Goal: Information Seeking & Learning: Learn about a topic

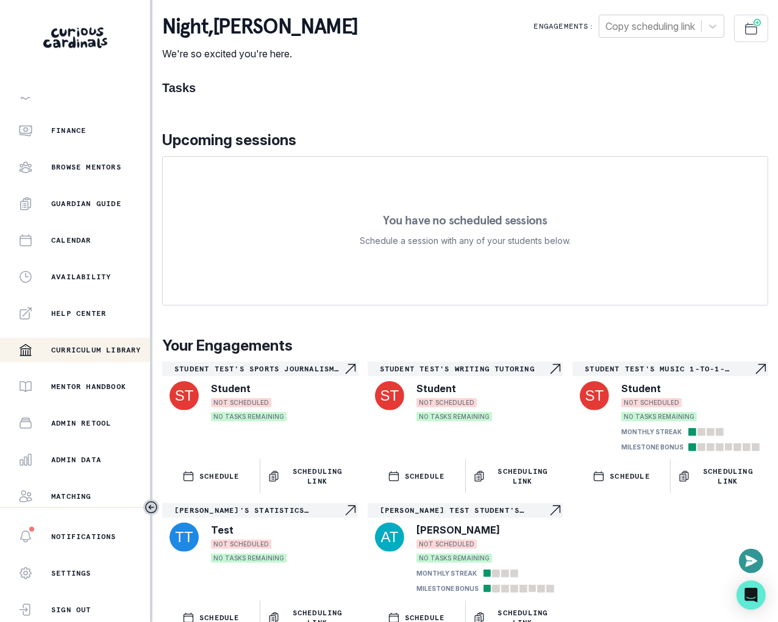
scroll to position [162, 0]
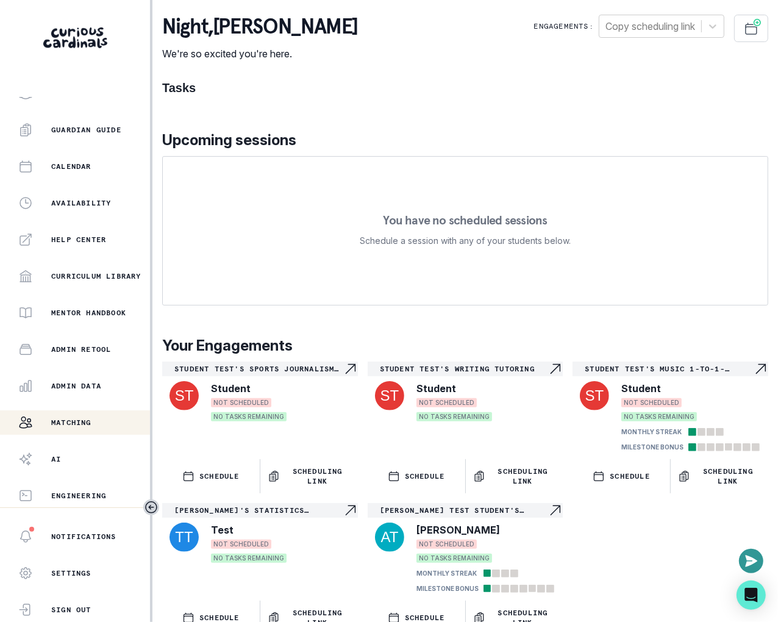
click at [96, 424] on div "Matching" at bounding box center [84, 422] width 132 height 15
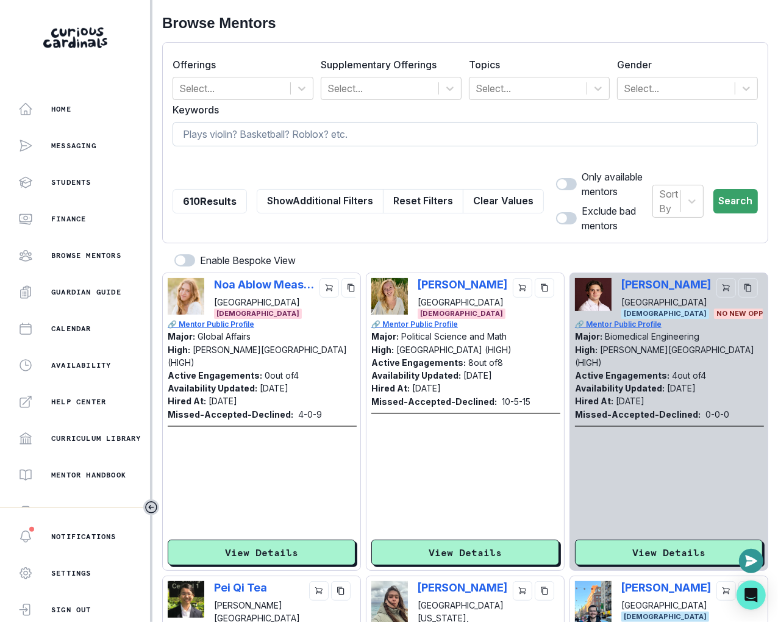
click at [354, 135] on input at bounding box center [466, 134] width 586 height 24
paste input "[PERSON_NAME]"
type input "[PERSON_NAME]"
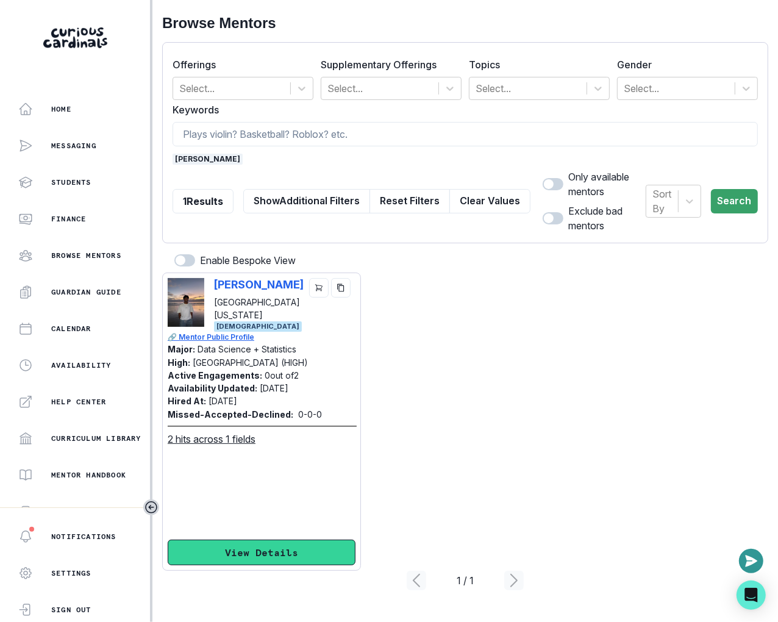
click at [257, 544] on button "View Details" at bounding box center [262, 553] width 188 height 26
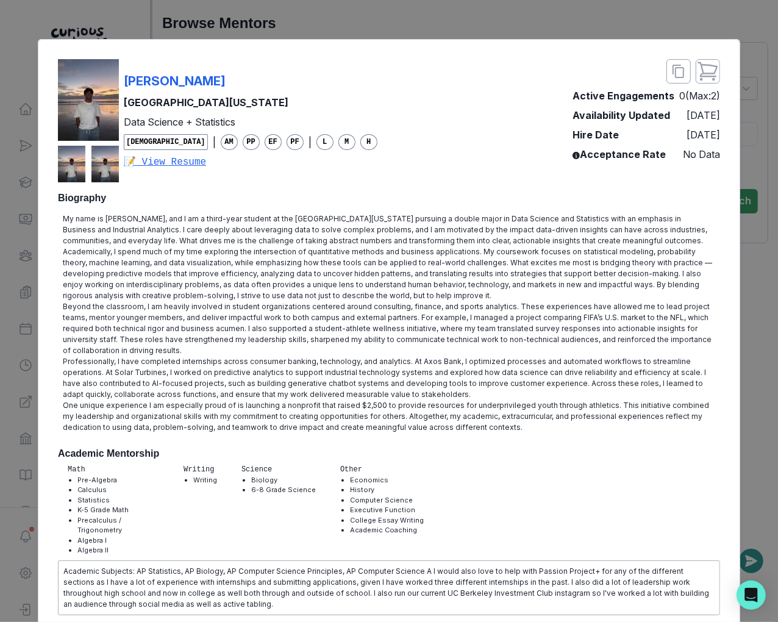
click at [194, 26] on div "[PERSON_NAME][GEOGRAPHIC_DATA][US_STATE] Data Science + Statistics [DEMOGRAPHIC…" at bounding box center [389, 311] width 778 height 622
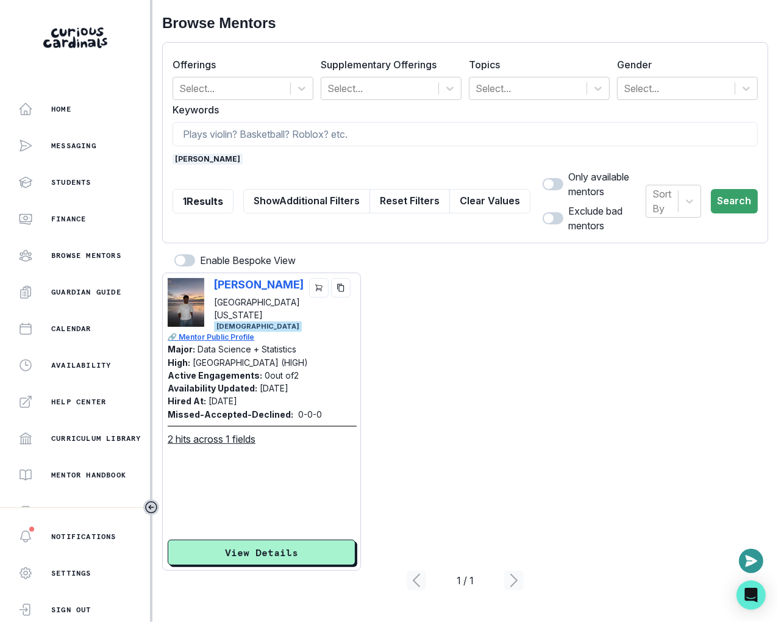
click at [214, 160] on span "[PERSON_NAME]" at bounding box center [208, 159] width 70 height 11
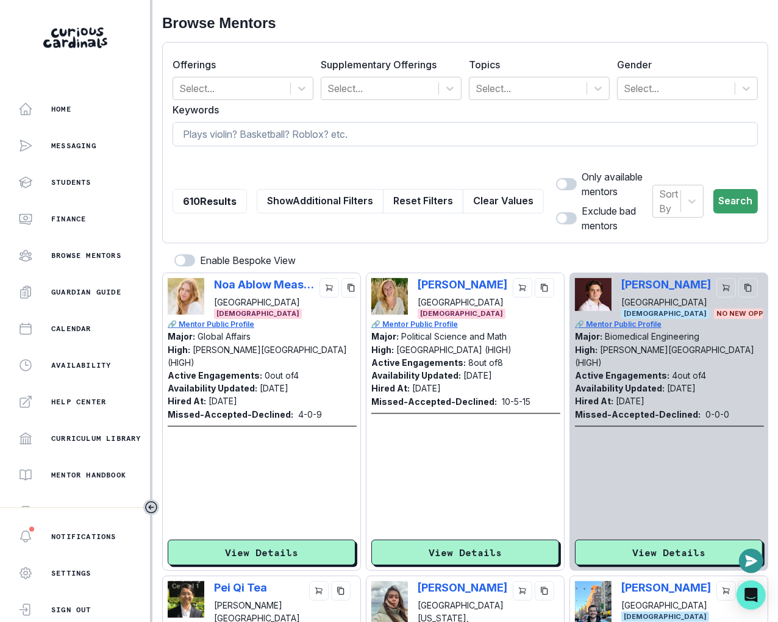
click at [226, 142] on input at bounding box center [466, 134] width 586 height 24
type input "business"
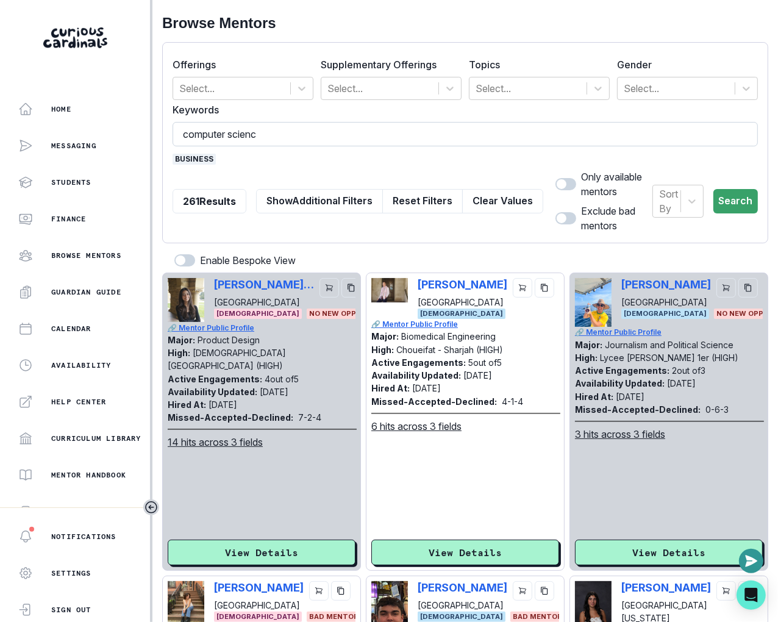
type input "computer science"
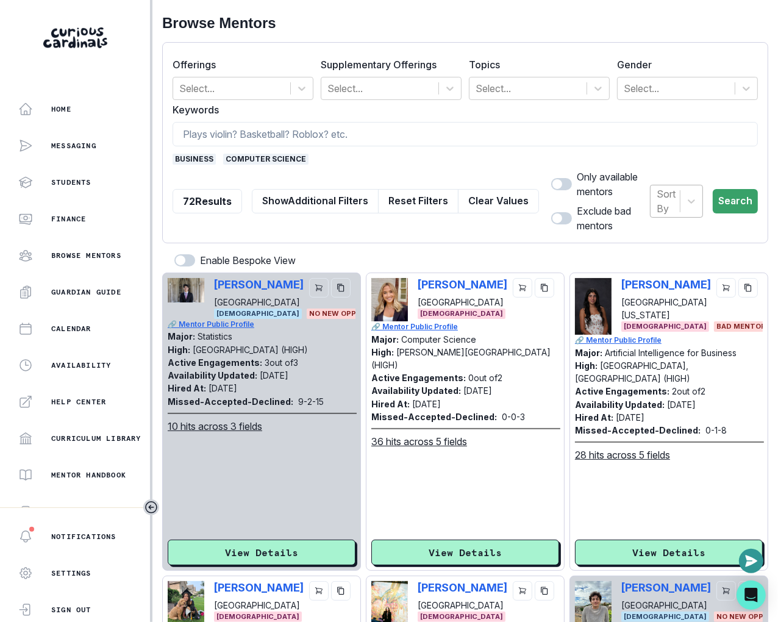
click at [657, 202] on div at bounding box center [666, 201] width 19 height 17
click at [656, 243] on div "Hired at" at bounding box center [676, 237] width 52 height 24
click at [730, 196] on button "Search" at bounding box center [736, 201] width 43 height 24
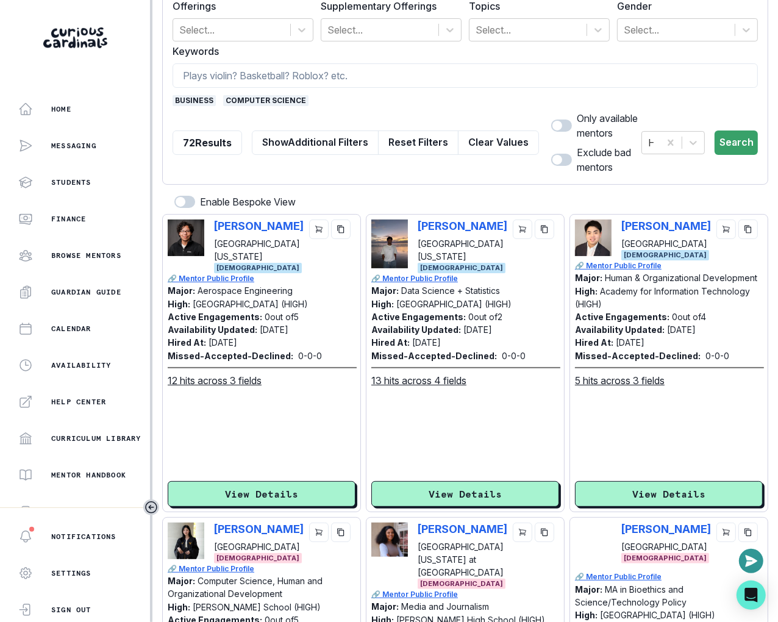
scroll to position [62, 0]
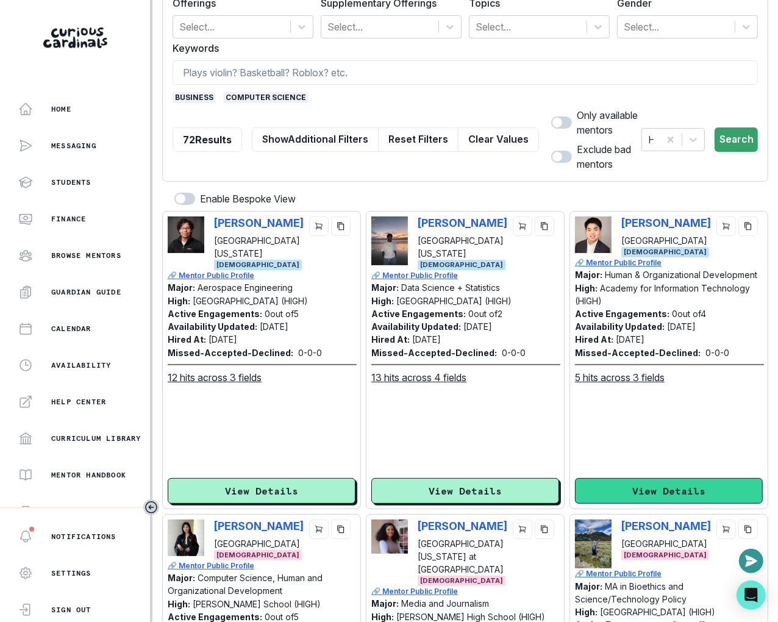
click at [623, 489] on button "View Details" at bounding box center [669, 491] width 188 height 26
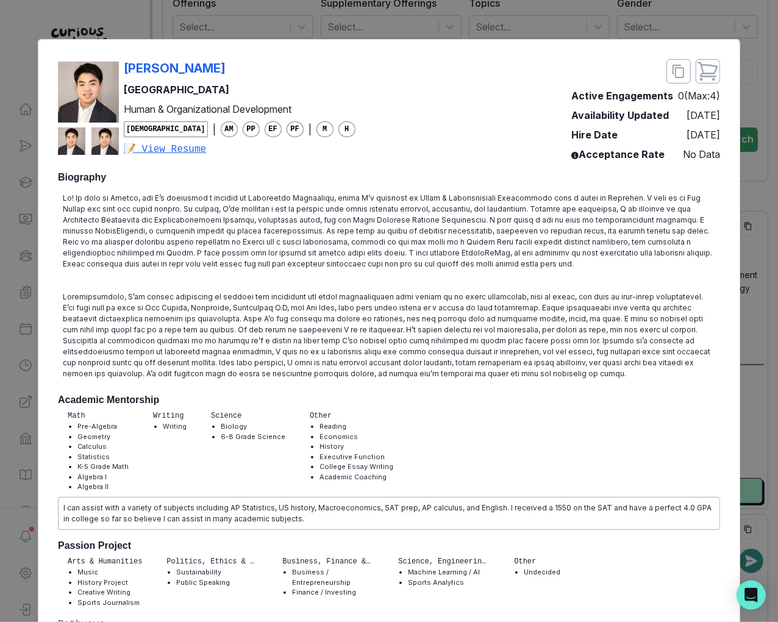
scroll to position [935, 0]
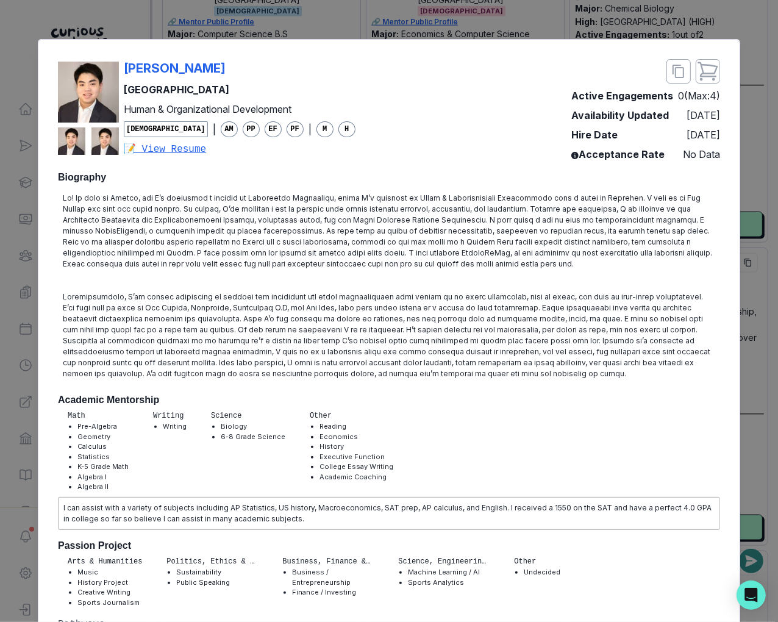
click at [265, 73] on div "[PERSON_NAME]" at bounding box center [240, 68] width 232 height 18
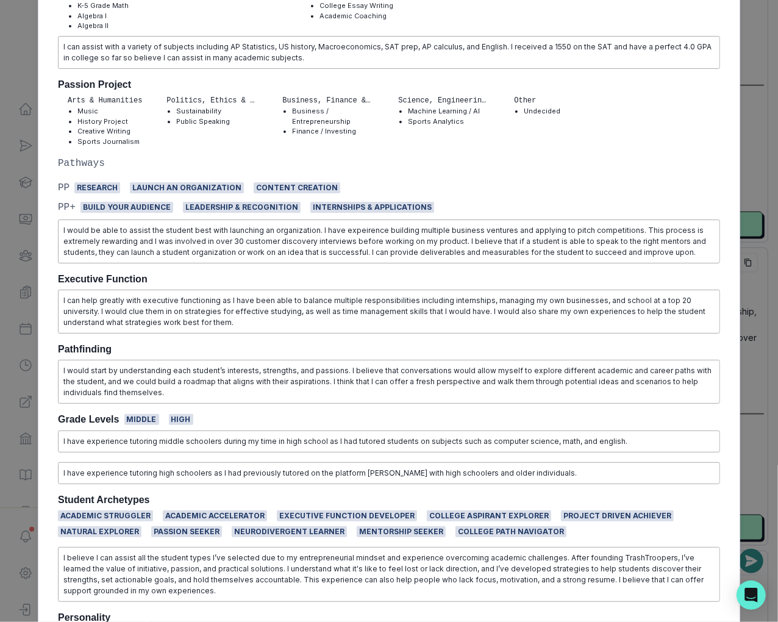
scroll to position [0, 0]
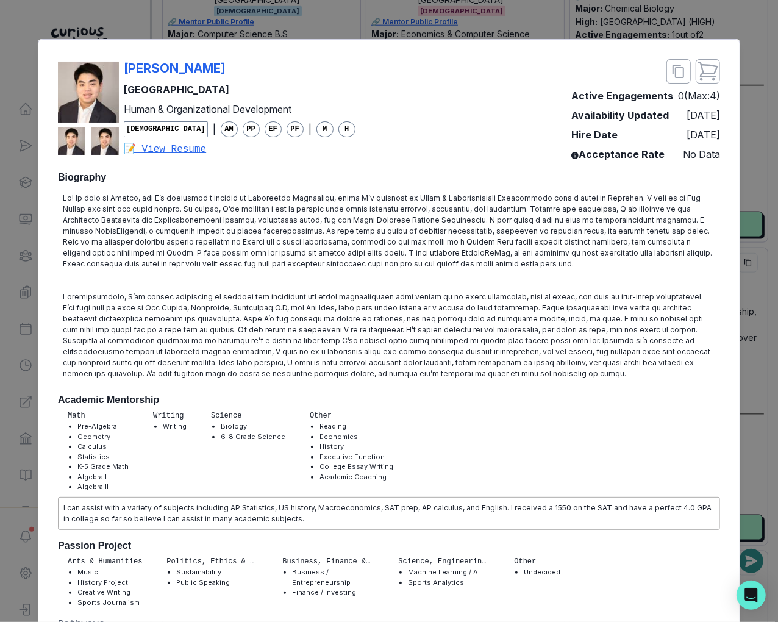
click at [761, 338] on div "[PERSON_NAME] University Human & Organizational Development [DEMOGRAPHIC_DATA] …" at bounding box center [389, 311] width 778 height 622
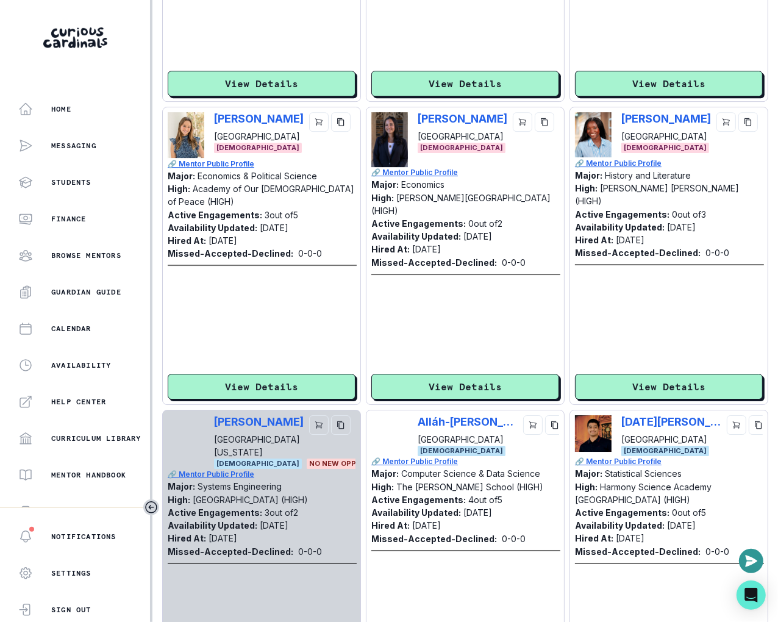
scroll to position [2721, 0]
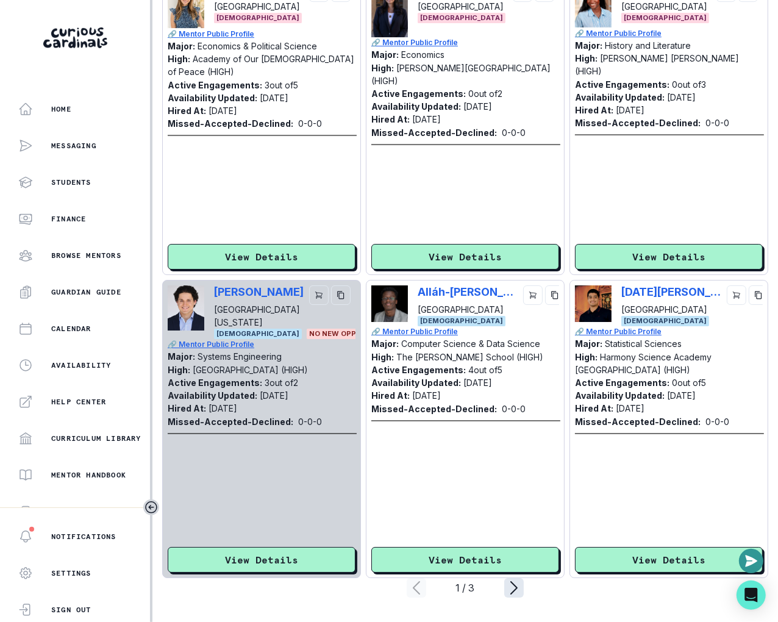
click at [518, 584] on icon "page right" at bounding box center [514, 588] width 20 height 20
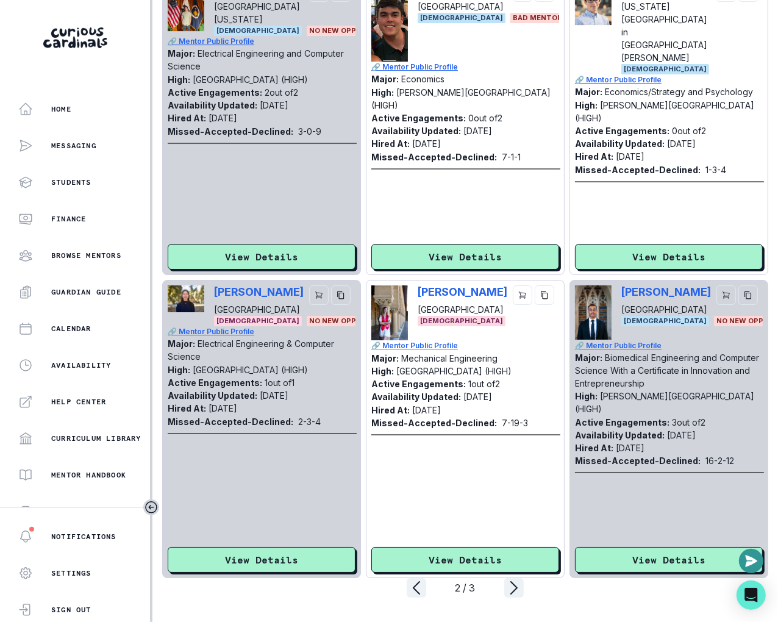
click at [503, 587] on div "2 / 3" at bounding box center [465, 588] width 78 height 15
click at [512, 586] on icon "page right" at bounding box center [514, 588] width 20 height 20
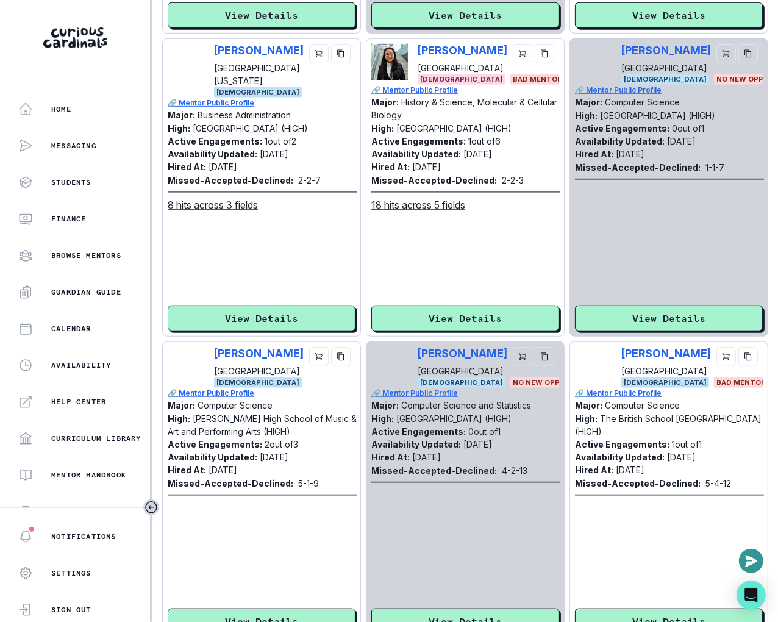
scroll to position [902, 0]
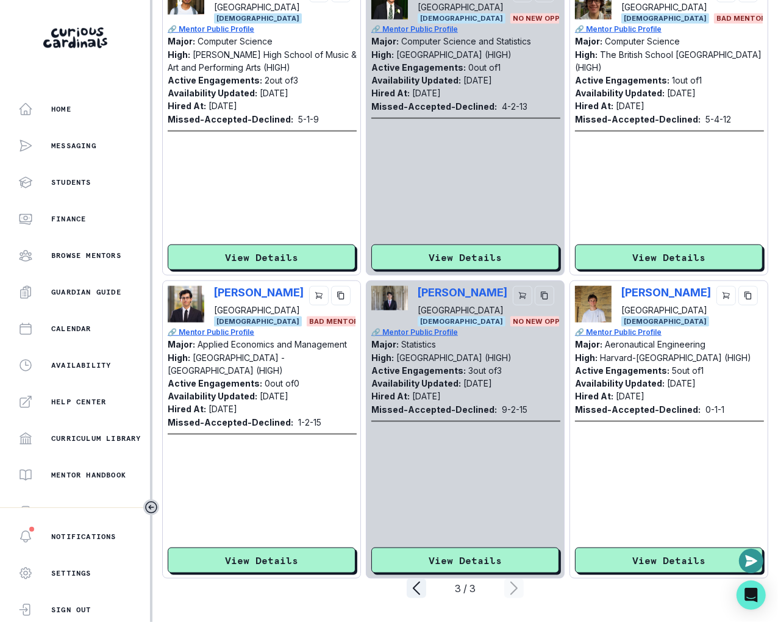
click at [209, 294] on div "[PERSON_NAME] [PERSON_NAME][GEOGRAPHIC_DATA] [DEMOGRAPHIC_DATA] BAD MENTOR" at bounding box center [262, 306] width 188 height 41
copy p "[PERSON_NAME]"
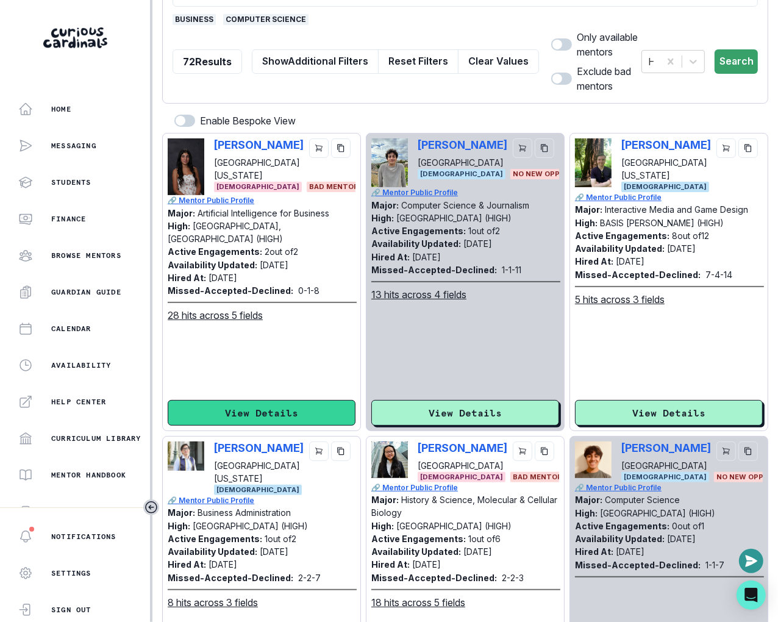
scroll to position [18, 0]
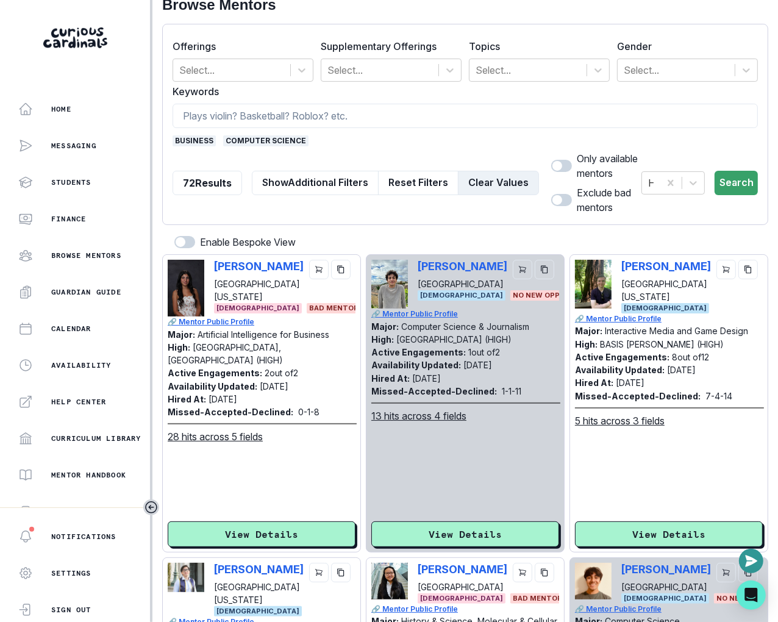
click at [492, 172] on button "Clear Values" at bounding box center [498, 183] width 81 height 24
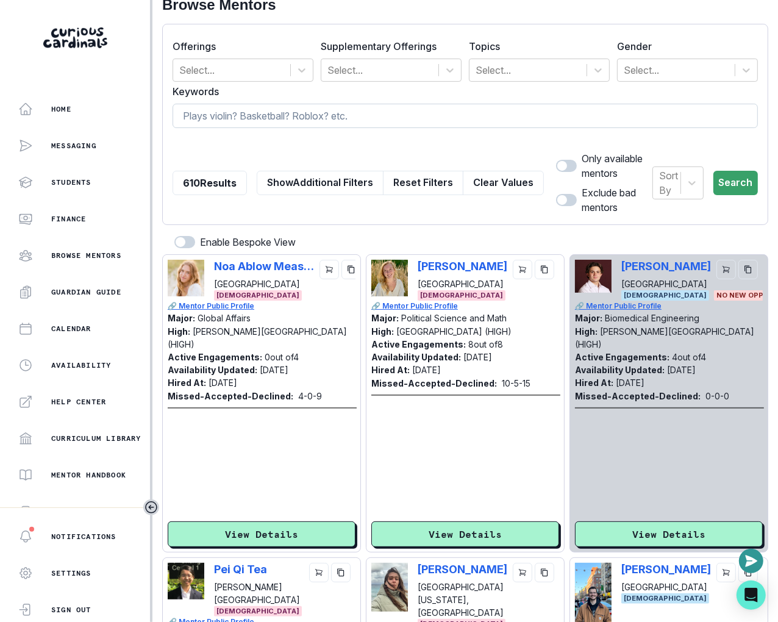
click at [471, 112] on input at bounding box center [466, 116] width 586 height 24
paste input "[PERSON_NAME]"
type input "[PERSON_NAME]"
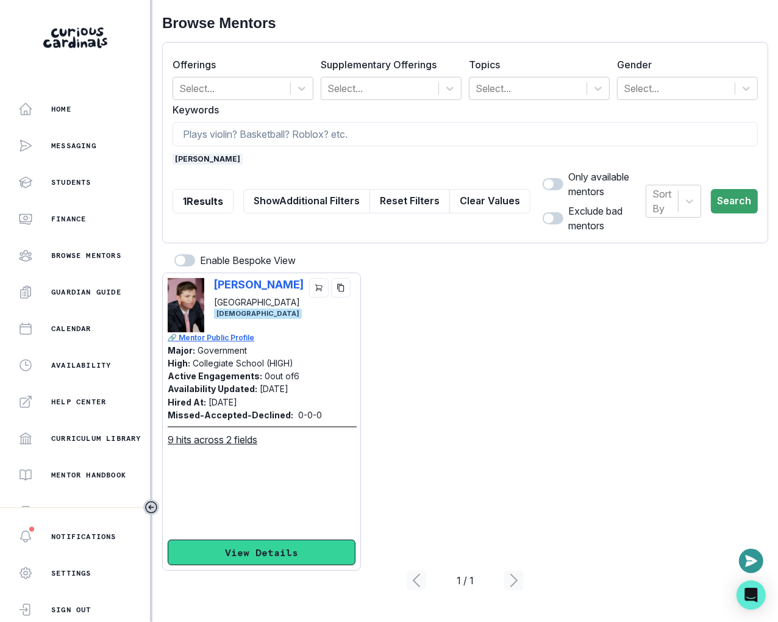
click at [282, 555] on button "View Details" at bounding box center [262, 553] width 188 height 26
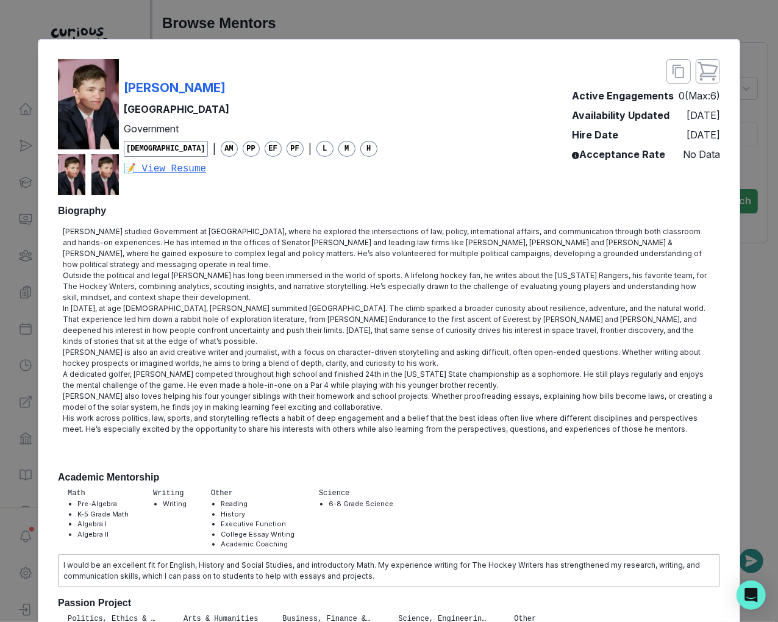
click at [747, 286] on div "[PERSON_NAME] Georgetown University Government [DEMOGRAPHIC_DATA] | AM PP EF PF…" at bounding box center [389, 311] width 778 height 622
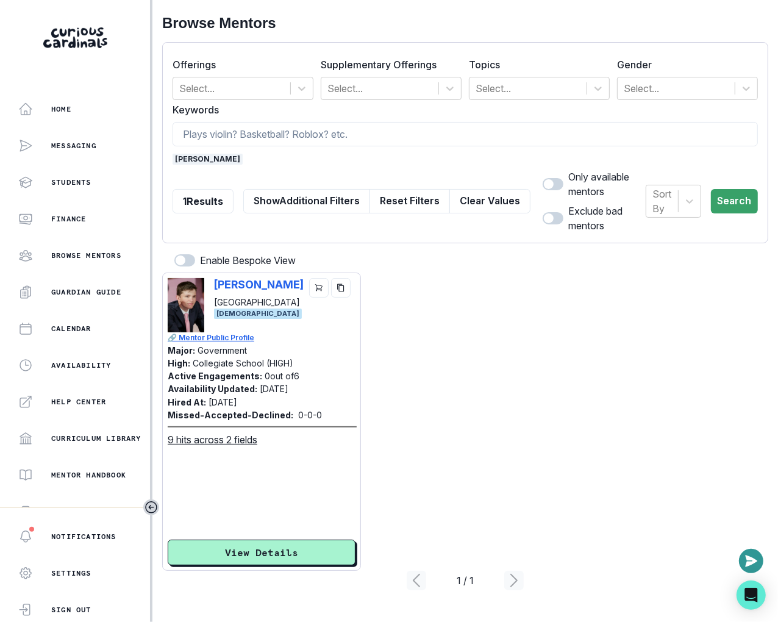
click at [203, 154] on span "[PERSON_NAME]" at bounding box center [208, 159] width 70 height 11
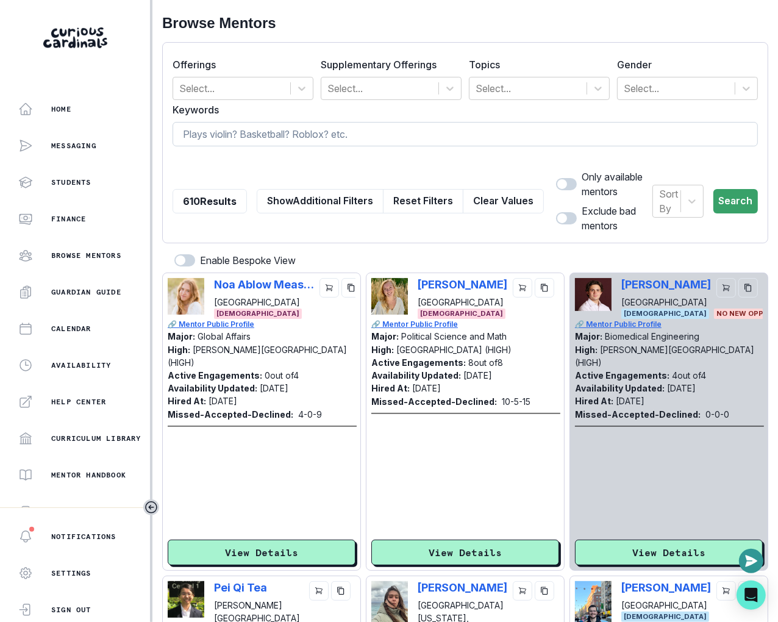
click at [207, 142] on input at bounding box center [466, 134] width 586 height 24
type input "business"
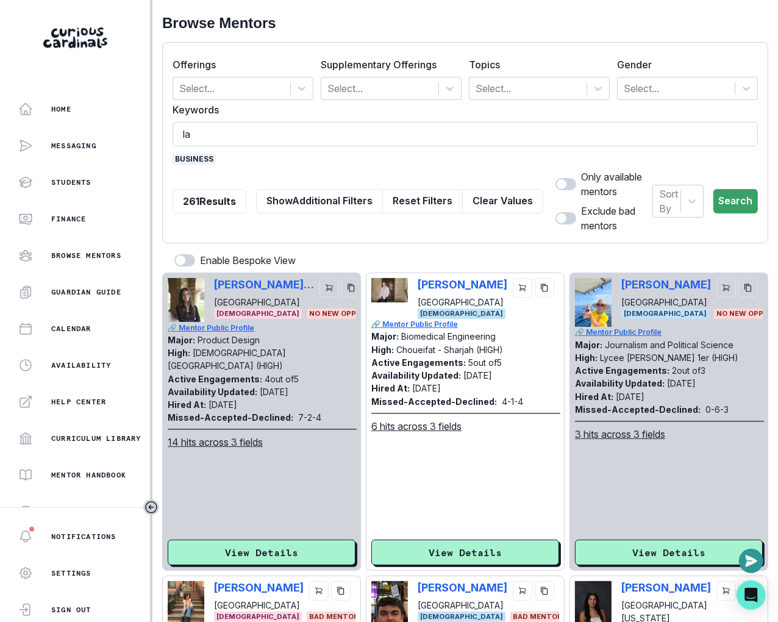
type input "law"
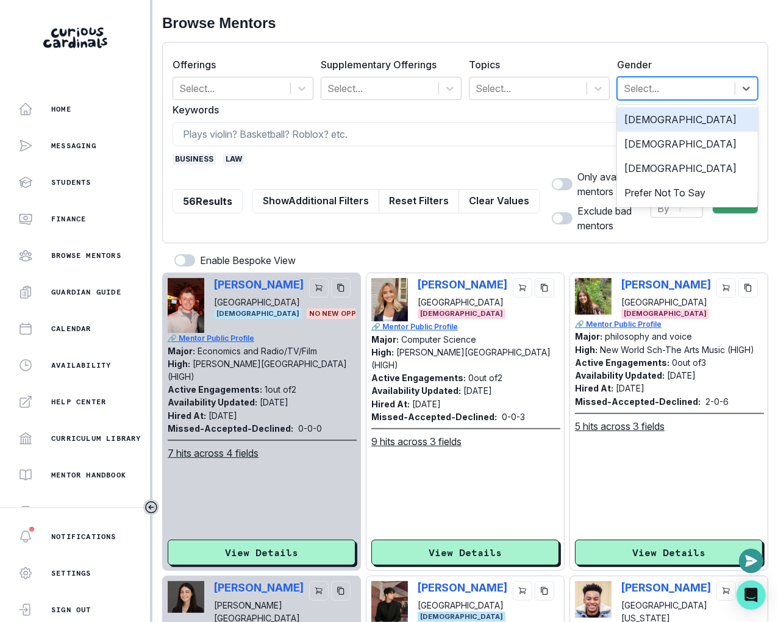
click at [641, 85] on div at bounding box center [676, 88] width 105 height 17
click at [641, 119] on div "[DEMOGRAPHIC_DATA]" at bounding box center [687, 119] width 141 height 24
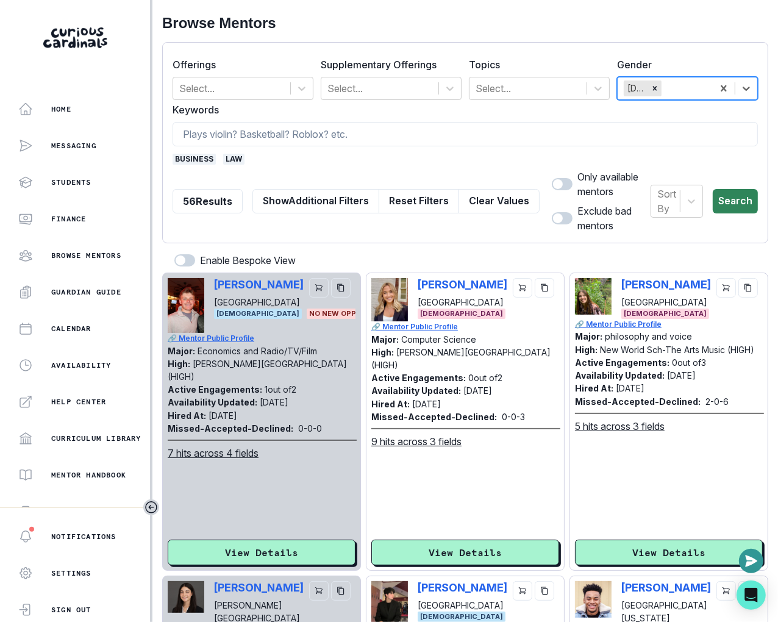
click at [730, 194] on button "Search" at bounding box center [735, 201] width 45 height 24
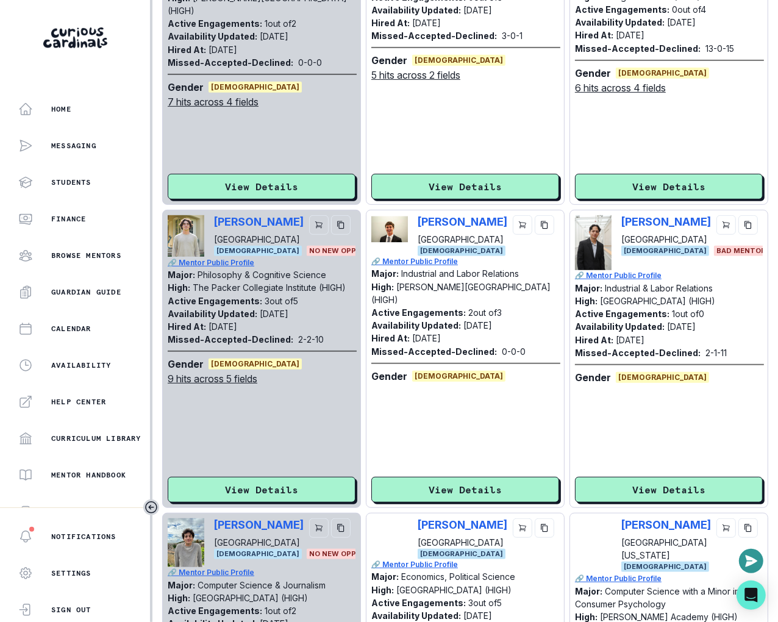
scroll to position [371, 0]
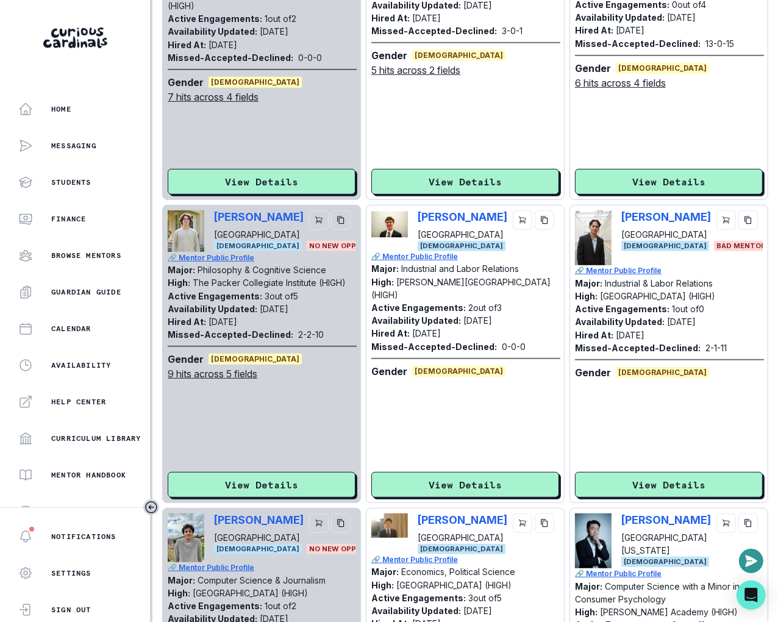
click at [619, 220] on div "[PERSON_NAME] [PERSON_NAME][GEOGRAPHIC_DATA] [DEMOGRAPHIC_DATA] BAD MENTOR" at bounding box center [669, 237] width 188 height 55
copy p "[PERSON_NAME]"
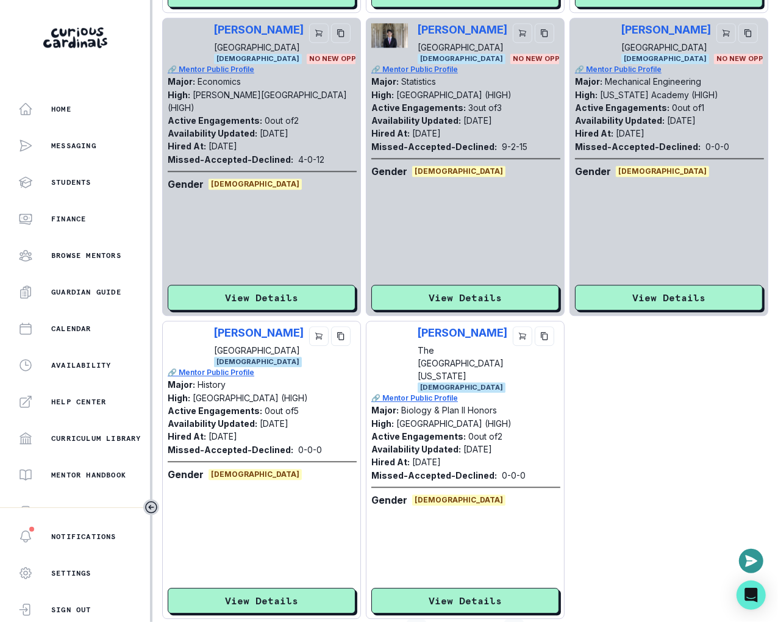
scroll to position [2114, 0]
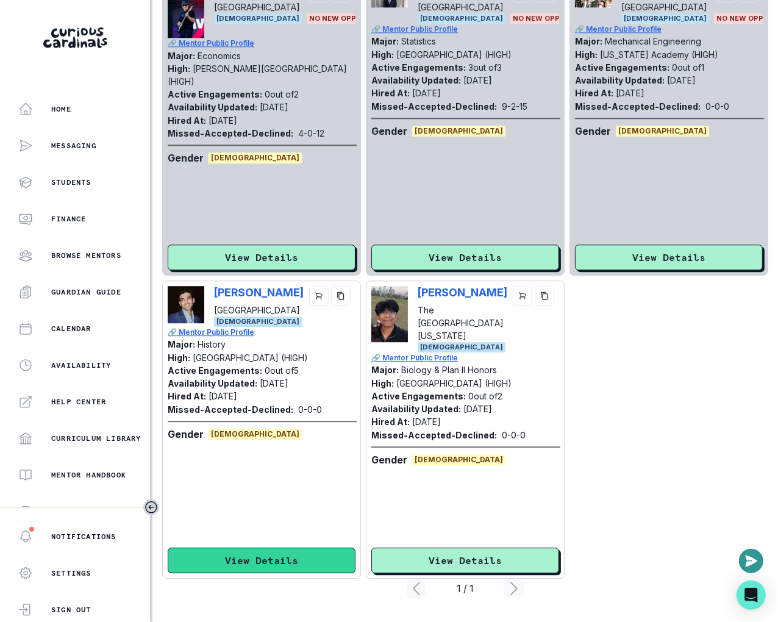
click at [211, 551] on button "View Details" at bounding box center [262, 561] width 188 height 26
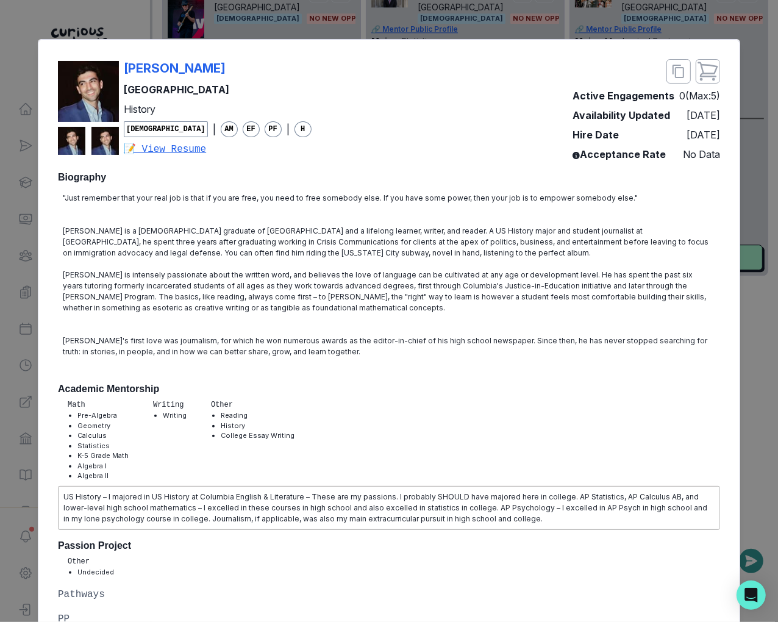
scroll to position [944, 0]
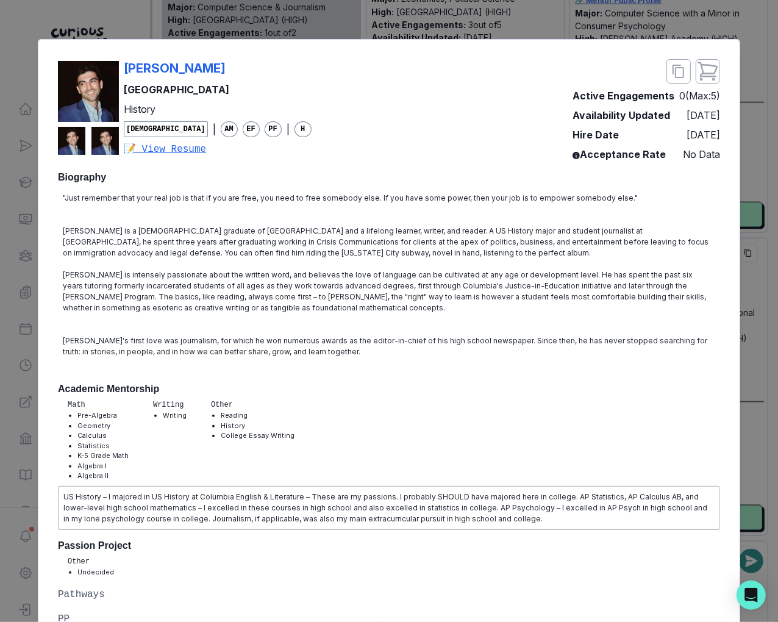
click at [742, 286] on div "[PERSON_NAME] Columbia University History [DEMOGRAPHIC_DATA] | AM EF PF | H 📝 V…" at bounding box center [389, 311] width 778 height 622
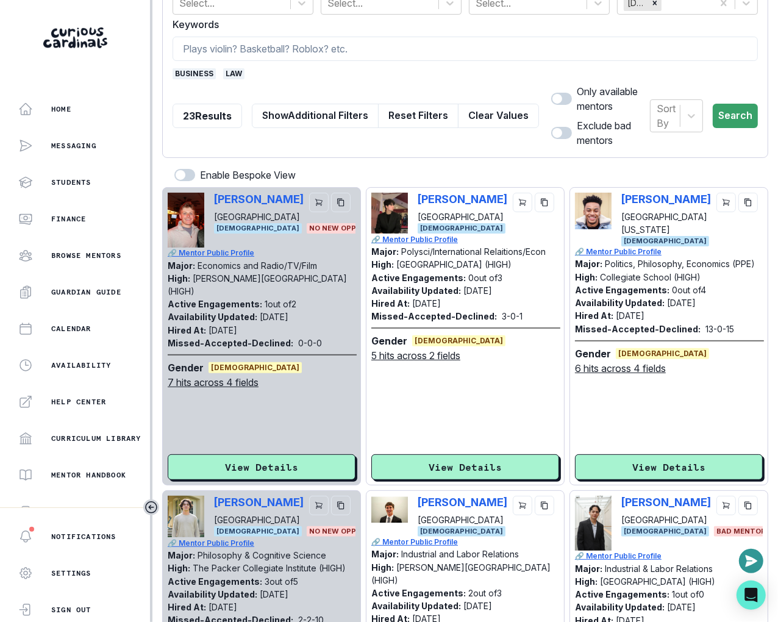
scroll to position [0, 0]
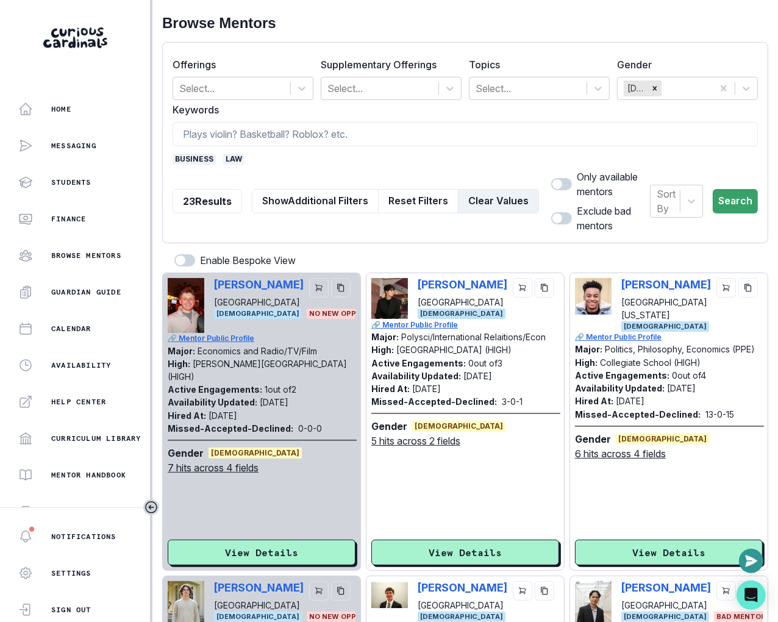
click at [476, 208] on button "Clear Values" at bounding box center [498, 201] width 81 height 24
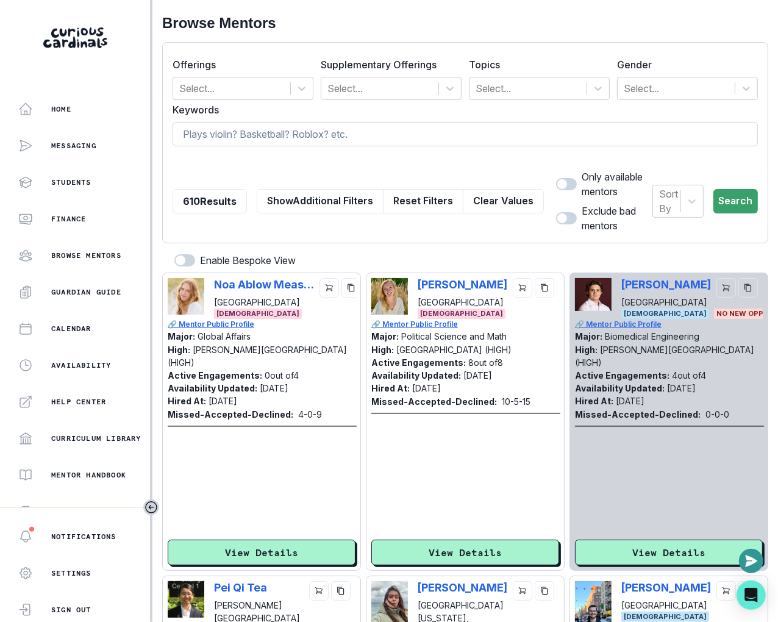
click at [410, 145] on input at bounding box center [466, 134] width 586 height 24
type input "[PERSON_NAME]"
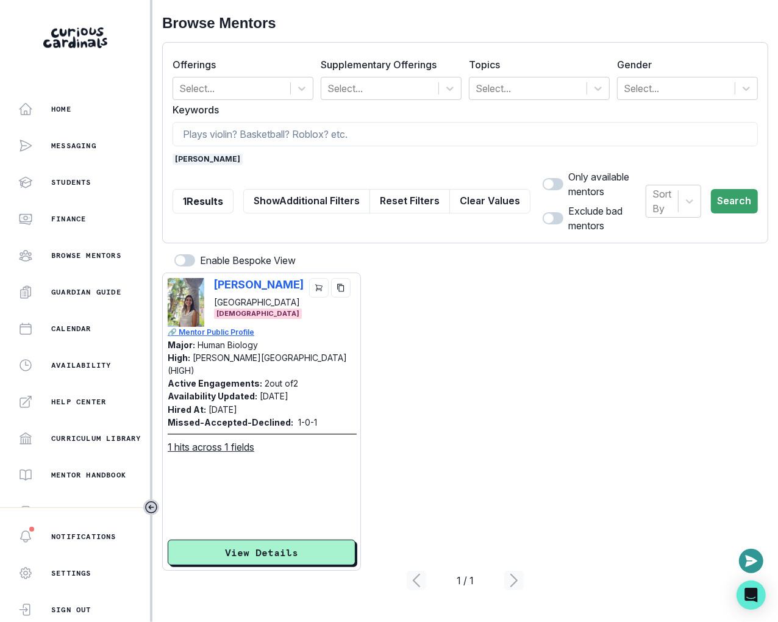
click at [212, 287] on div "[PERSON_NAME] [GEOGRAPHIC_DATA] [DEMOGRAPHIC_DATA]" at bounding box center [262, 302] width 188 height 49
copy p "[PERSON_NAME]"
click at [196, 155] on span "[PERSON_NAME]" at bounding box center [208, 159] width 70 height 11
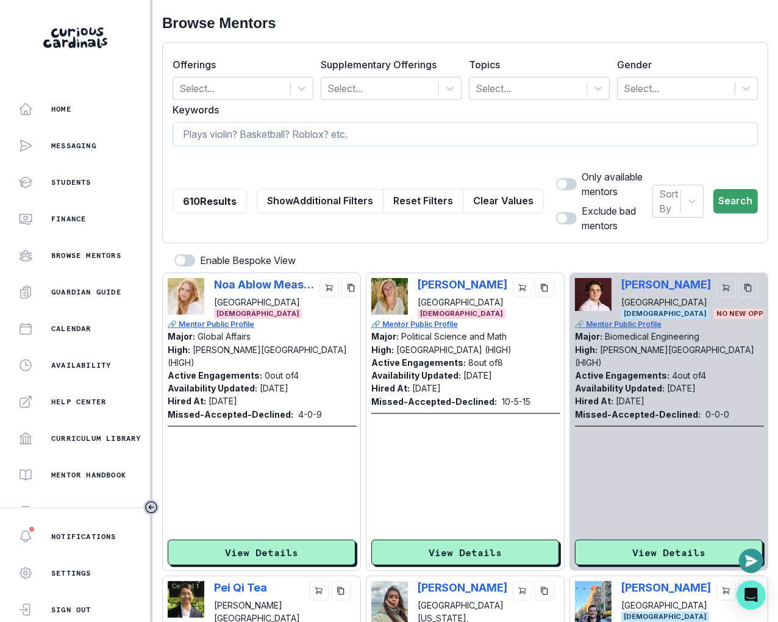
click at [217, 137] on input at bounding box center [466, 134] width 586 height 24
type input "UCSF"
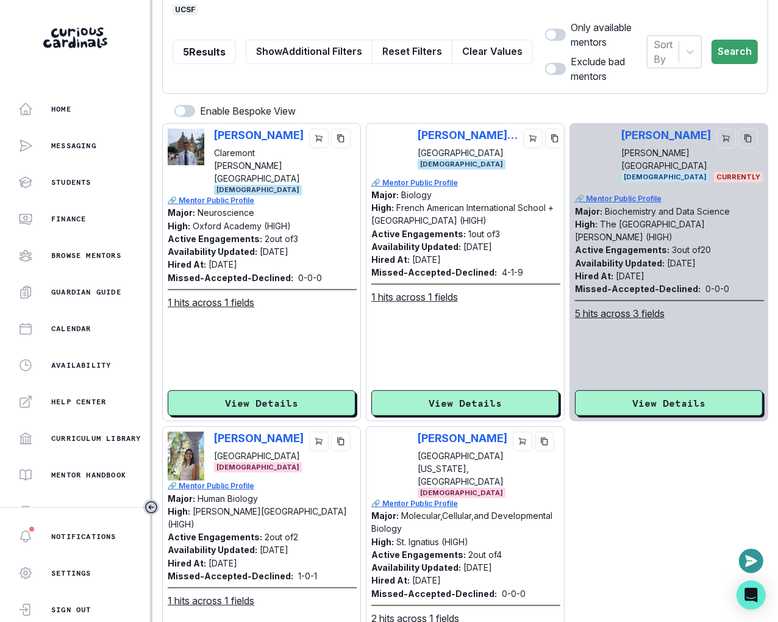
scroll to position [134, 0]
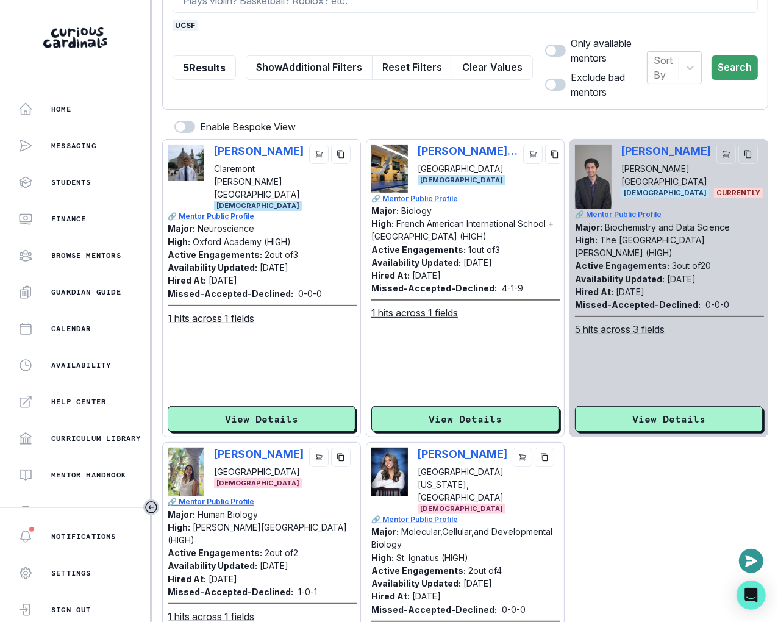
click at [307, 428] on button "View Details" at bounding box center [262, 419] width 188 height 26
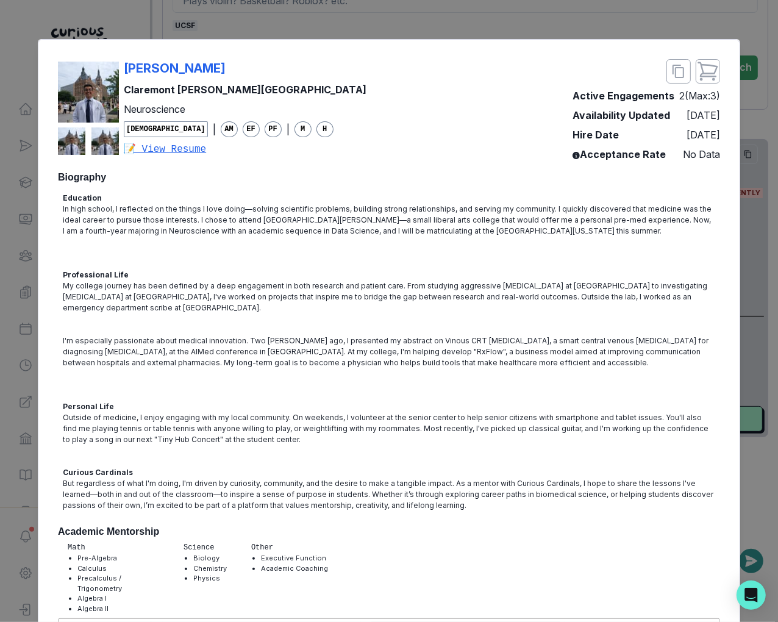
click at [288, 70] on div "[PERSON_NAME] Claremont [PERSON_NAME] College Neuroscience [DEMOGRAPHIC_DATA] |…" at bounding box center [389, 110] width 662 height 102
copy p "[PERSON_NAME]"
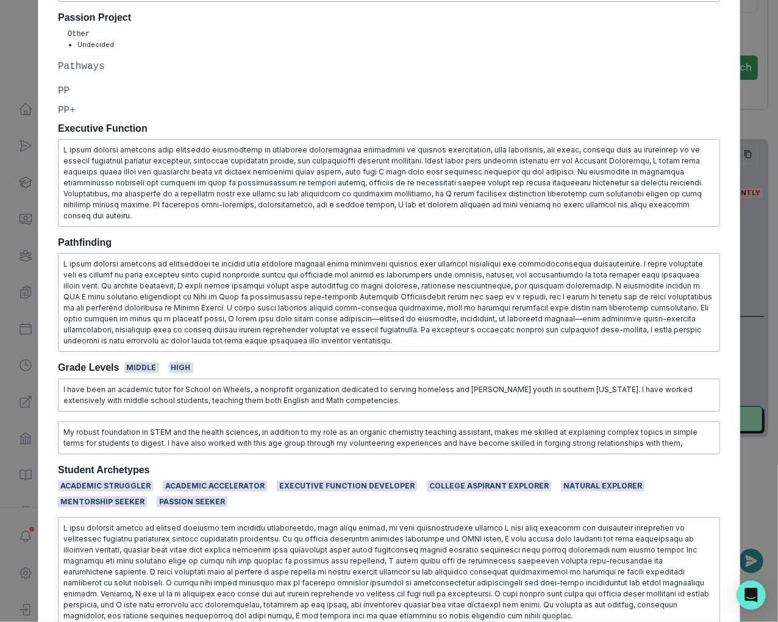
scroll to position [736, 0]
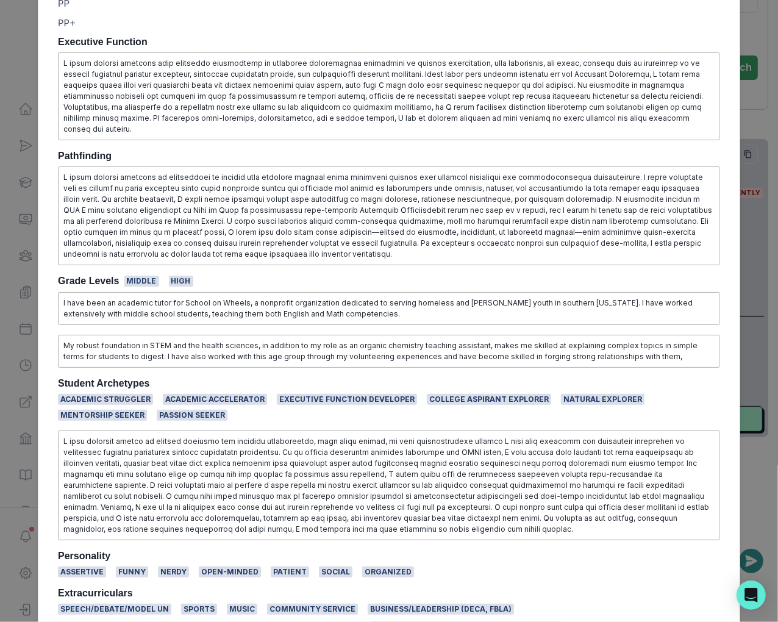
click at [30, 206] on div "[PERSON_NAME] Claremont [PERSON_NAME] College Neuroscience [DEMOGRAPHIC_DATA] |…" at bounding box center [389, 311] width 778 height 622
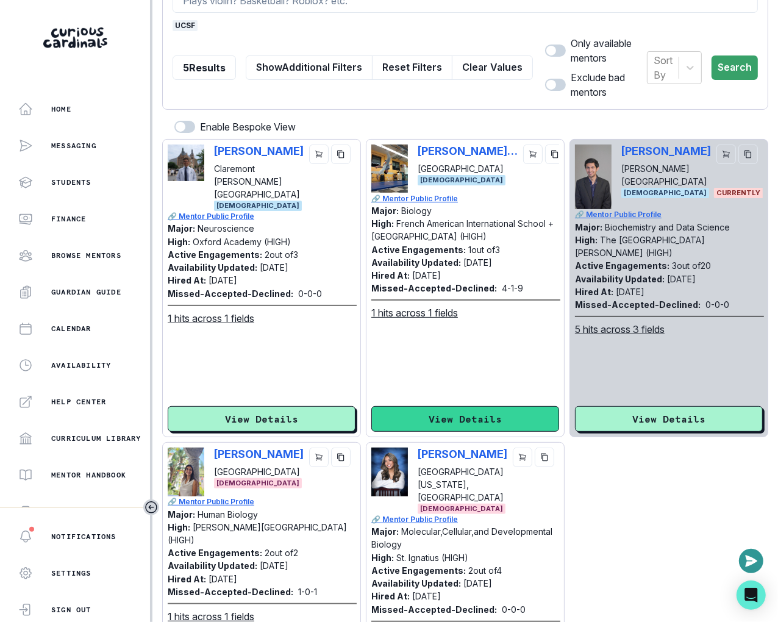
click at [407, 417] on button "View Details" at bounding box center [466, 419] width 188 height 26
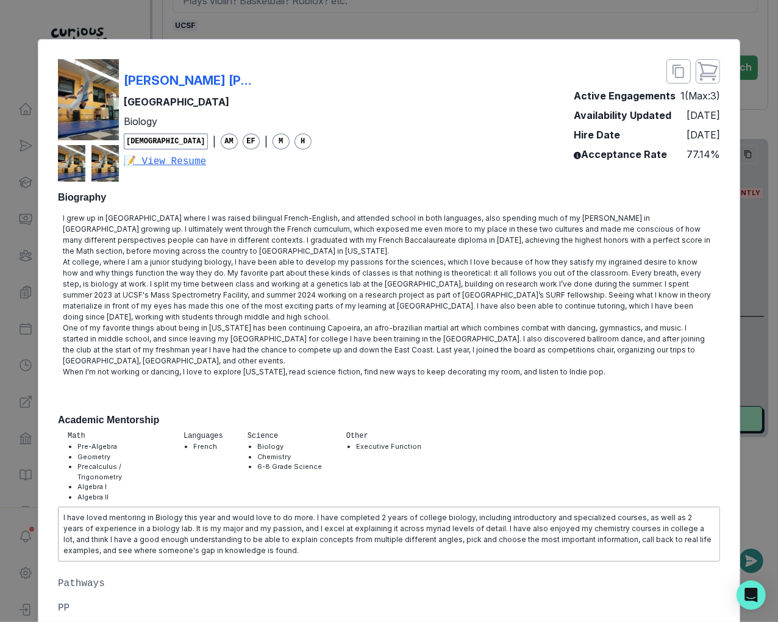
click at [328, 90] on div "[PERSON_NAME] [PERSON_NAME][GEOGRAPHIC_DATA] Biology [DEMOGRAPHIC_DATA] | AM EF…" at bounding box center [389, 120] width 662 height 123
copy p "[PERSON_NAME] [PERSON_NAME]"
click at [743, 253] on div "[PERSON_NAME] [PERSON_NAME][GEOGRAPHIC_DATA] Biology [DEMOGRAPHIC_DATA] | AM EF…" at bounding box center [389, 311] width 778 height 622
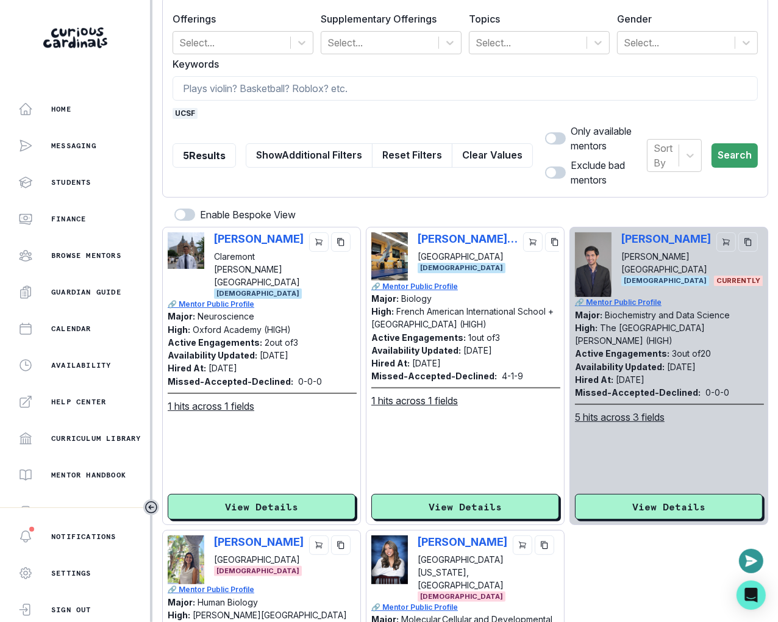
scroll to position [1, 0]
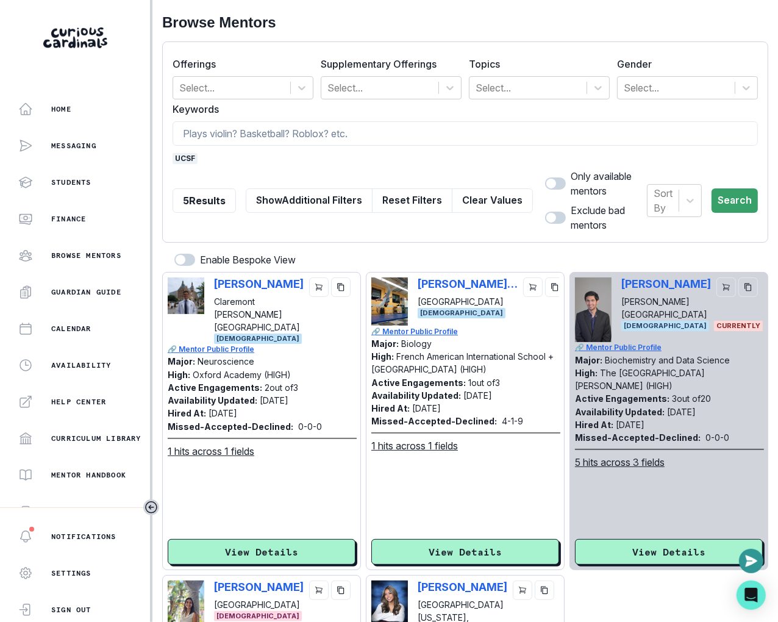
click at [618, 283] on div "[PERSON_NAME] [PERSON_NAME] University [DEMOGRAPHIC_DATA] CURRENTLY ONBOARDING" at bounding box center [669, 310] width 188 height 65
copy p "[PERSON_NAME]"
click at [465, 188] on button "Clear Values" at bounding box center [492, 200] width 81 height 24
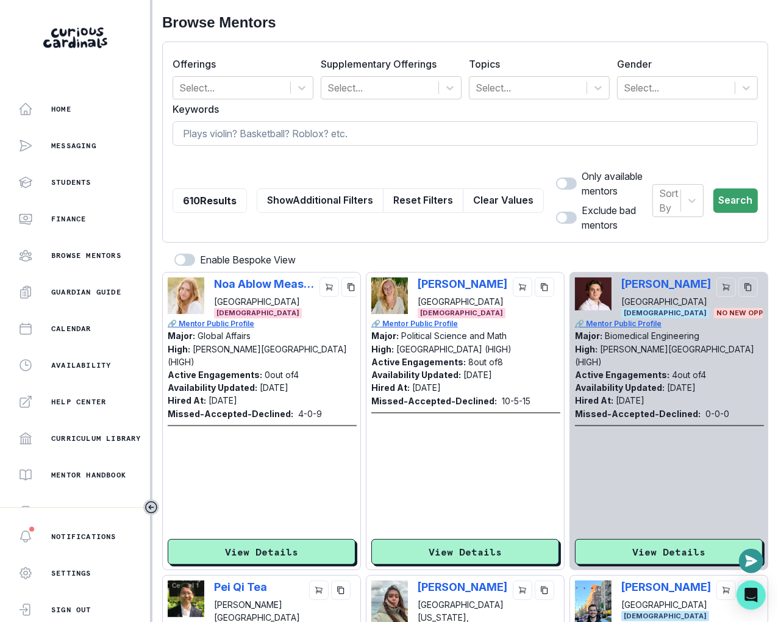
click at [431, 134] on input at bounding box center [466, 133] width 586 height 24
type input "keza"
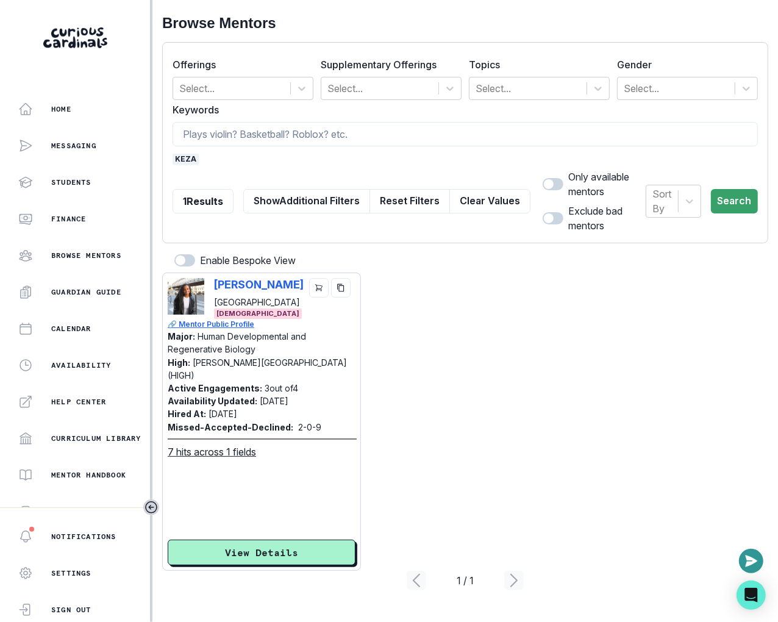
scroll to position [0, 0]
click at [210, 282] on div "[PERSON_NAME] [GEOGRAPHIC_DATA] [DEMOGRAPHIC_DATA]" at bounding box center [262, 298] width 188 height 41
copy p "[PERSON_NAME]"
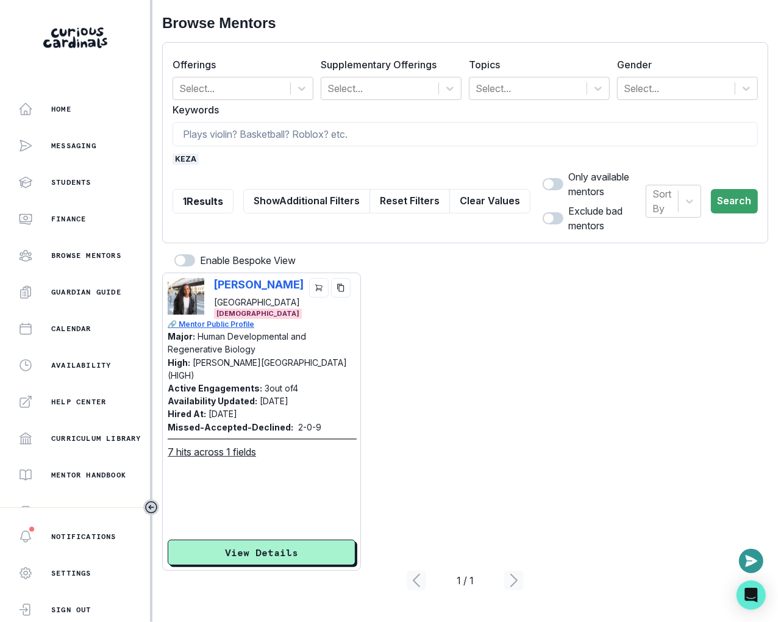
click at [182, 157] on span "keza" at bounding box center [186, 159] width 26 height 11
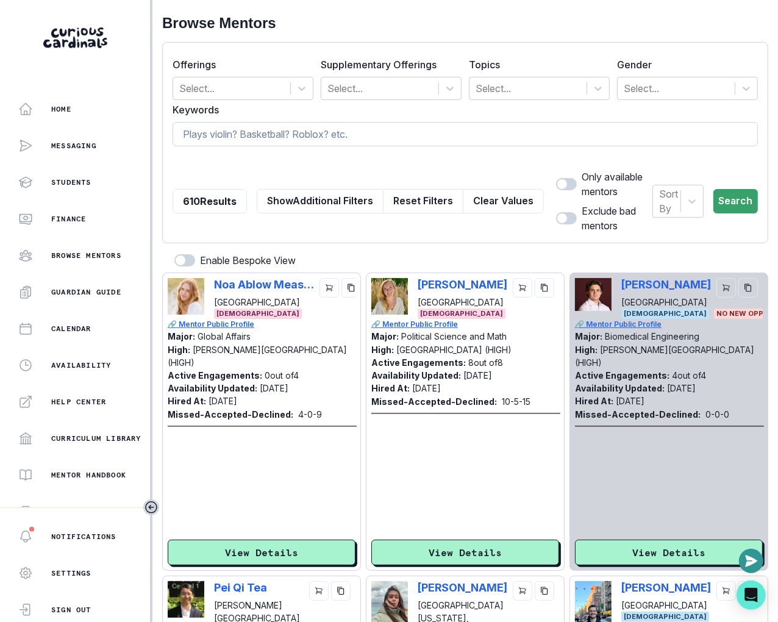
click at [205, 124] on input at bounding box center [466, 134] width 586 height 24
type input "[GEOGRAPHIC_DATA]"
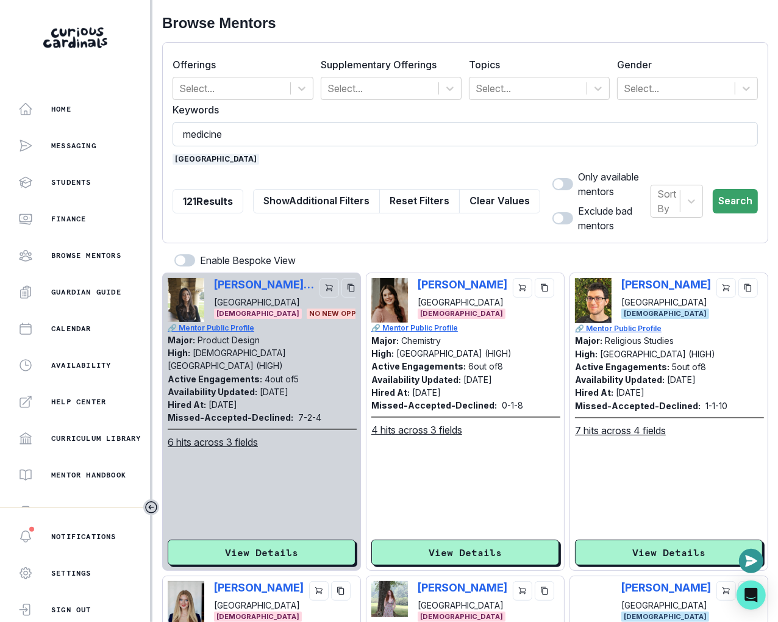
type input "medicine"
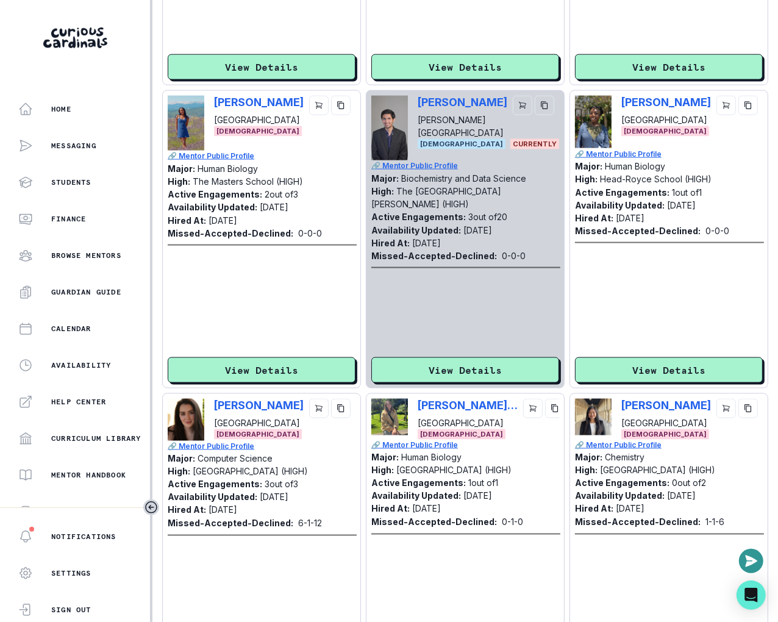
scroll to position [1142, 0]
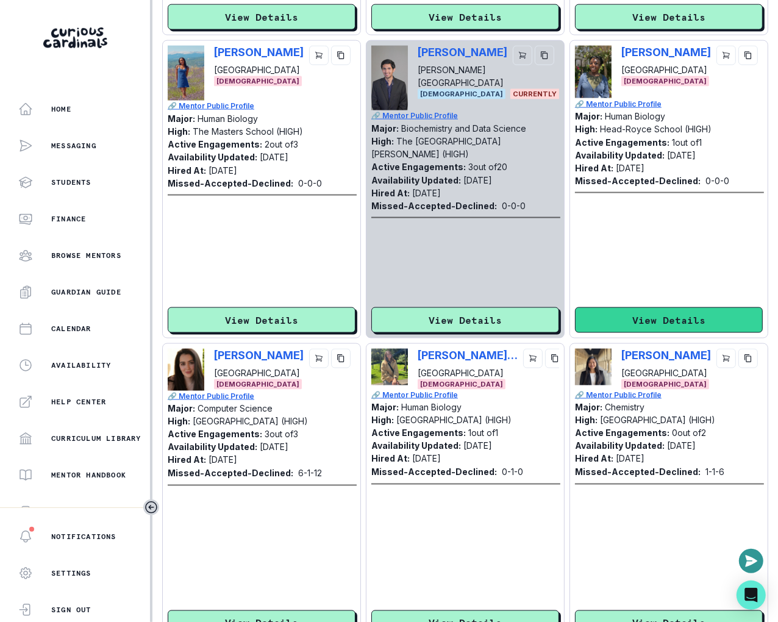
click at [614, 313] on button "View Details" at bounding box center [669, 320] width 188 height 26
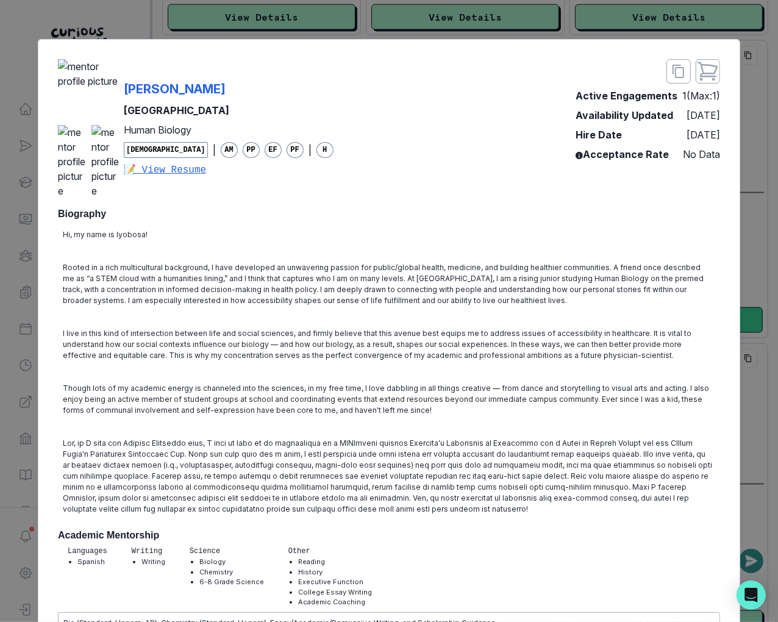
scroll to position [0, 0]
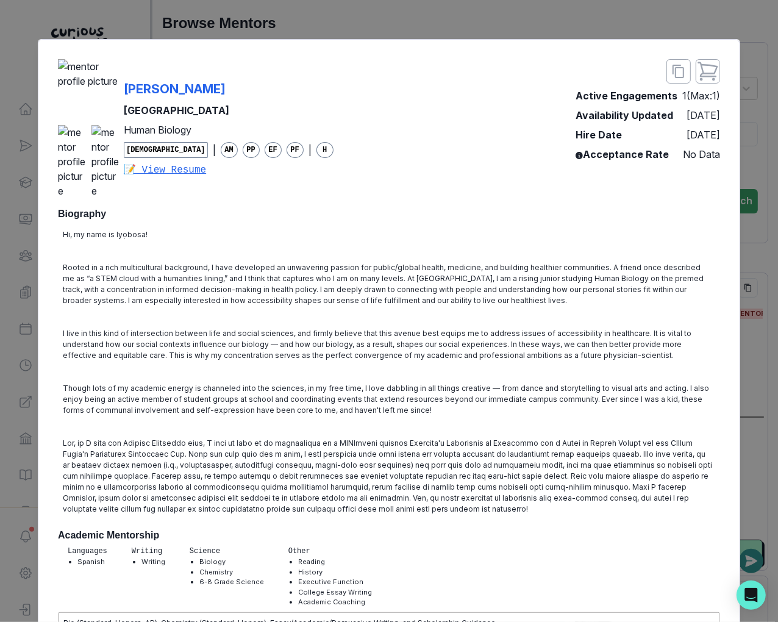
click at [742, 328] on div "[PERSON_NAME] Stanford University Human Biology [DEMOGRAPHIC_DATA] | AM PP EF P…" at bounding box center [389, 311] width 778 height 622
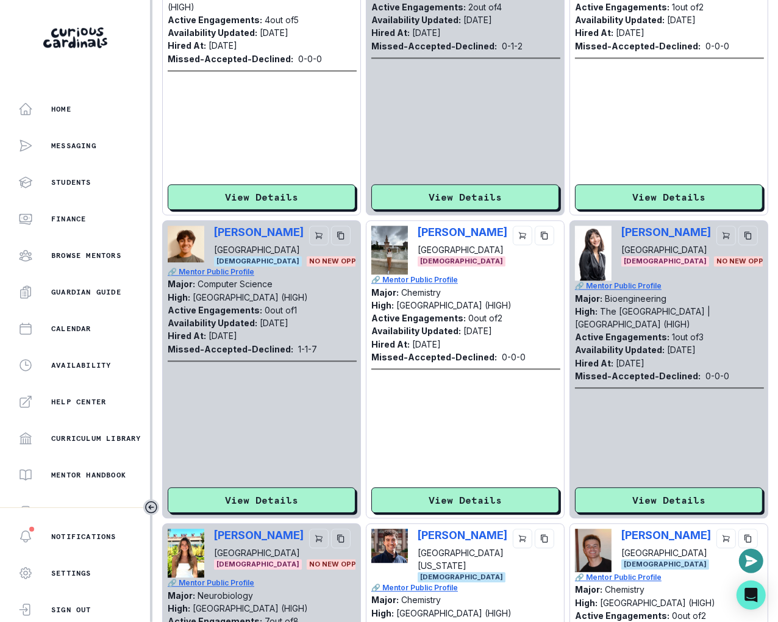
scroll to position [1862, 0]
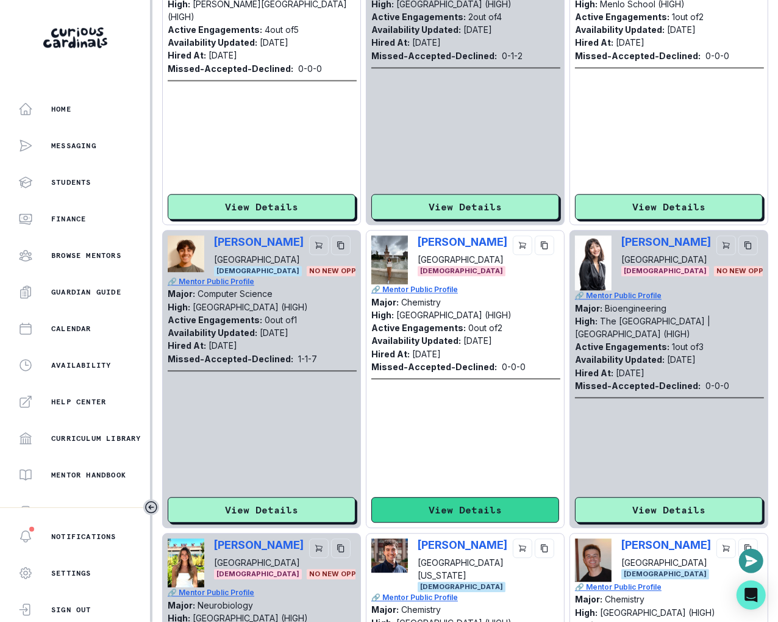
click at [397, 519] on button "View Details" at bounding box center [466, 510] width 188 height 26
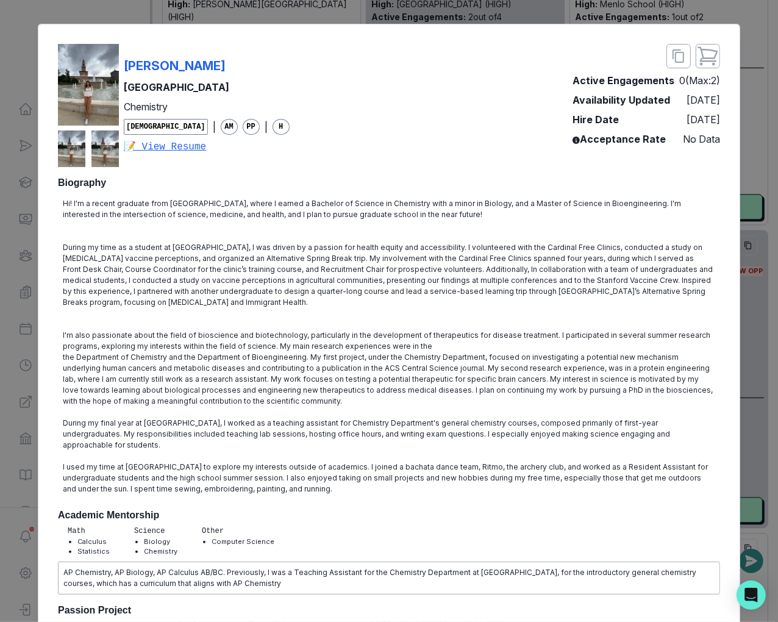
scroll to position [0, 0]
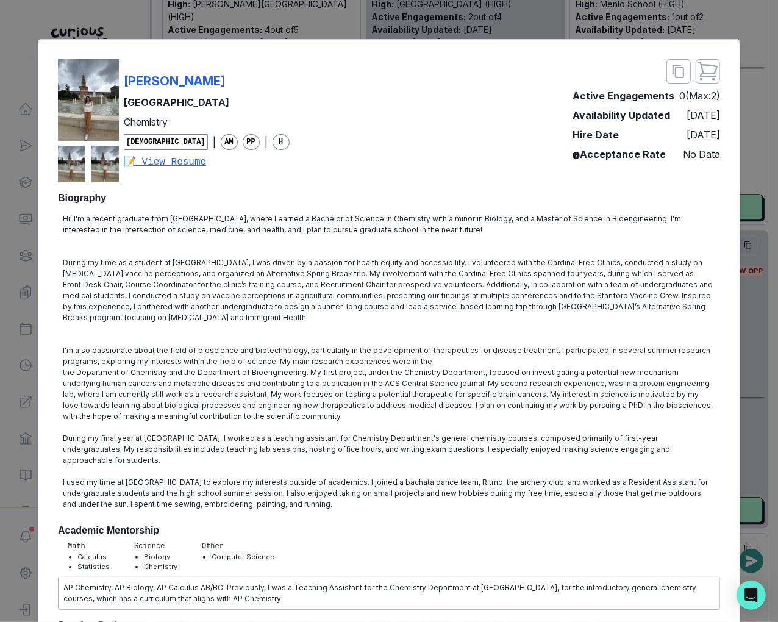
click at [357, 92] on div "[PERSON_NAME] [GEOGRAPHIC_DATA] Chemistry [DEMOGRAPHIC_DATA] | AM PP | H 📝 View…" at bounding box center [389, 120] width 662 height 123
copy p "[GEOGRAPHIC_DATA]"
click at [250, 84] on div "[PERSON_NAME] [GEOGRAPHIC_DATA] Chemistry [DEMOGRAPHIC_DATA] | AM PP | H 📝 View…" at bounding box center [389, 120] width 662 height 123
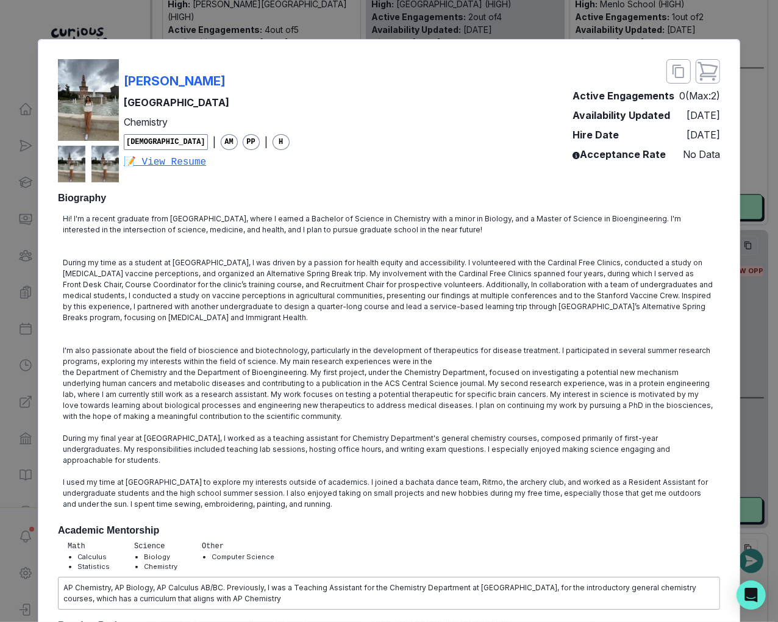
click at [250, 84] on div "[PERSON_NAME] [GEOGRAPHIC_DATA] Chemistry [DEMOGRAPHIC_DATA] | AM PP | H 📝 View…" at bounding box center [389, 120] width 662 height 123
copy p "[PERSON_NAME]"
click at [209, 23] on div "[PERSON_NAME] Stanford University Chemistry [DEMOGRAPHIC_DATA] | AM PP | H 📝 Vi…" at bounding box center [389, 311] width 778 height 622
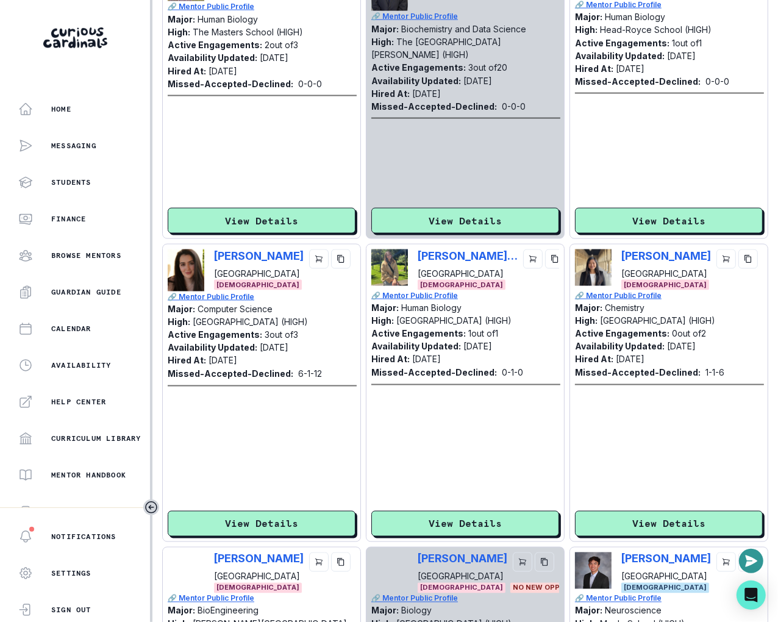
scroll to position [1117, 0]
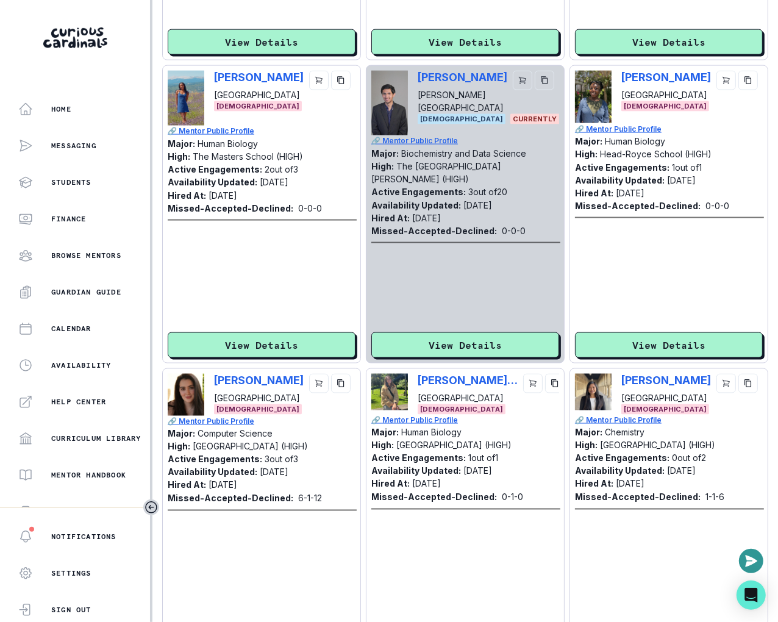
click at [619, 382] on div "[PERSON_NAME] [GEOGRAPHIC_DATA] [DEMOGRAPHIC_DATA]" at bounding box center [669, 394] width 188 height 41
copy p "[PERSON_NAME]"
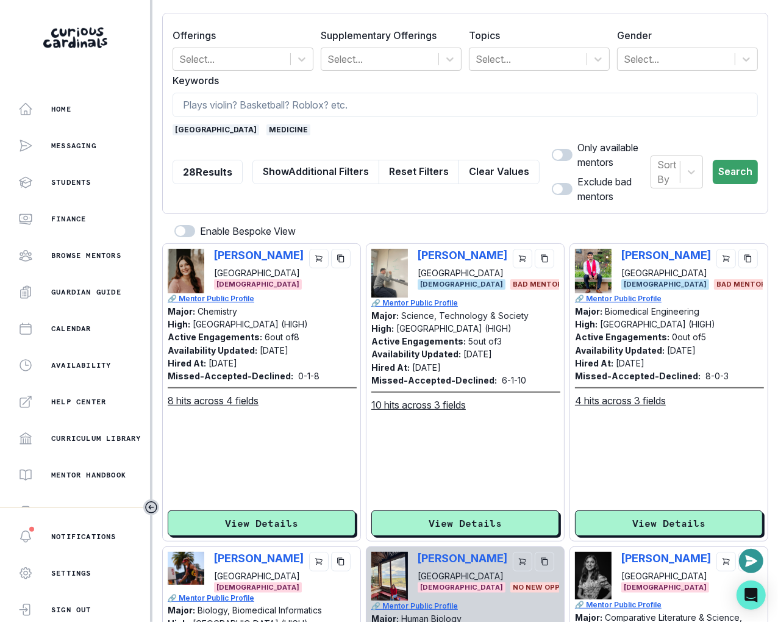
scroll to position [0, 0]
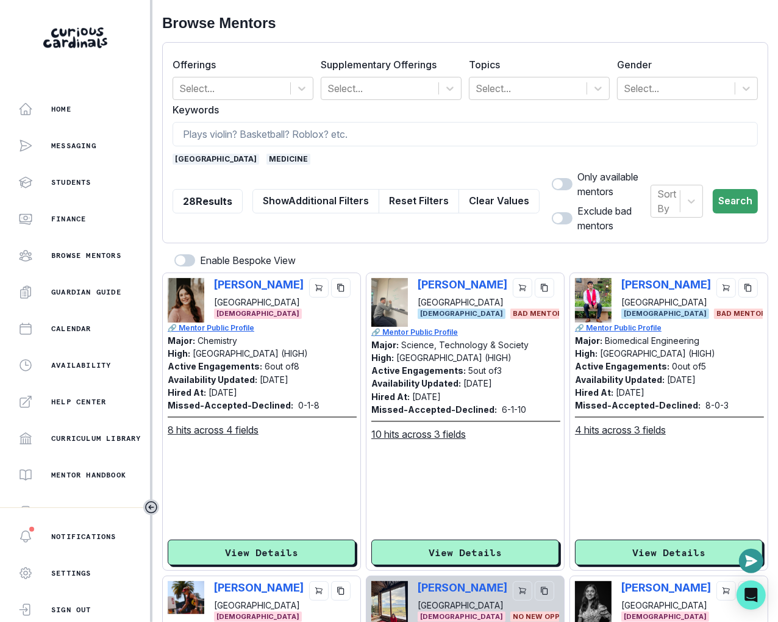
click at [552, 187] on label at bounding box center [562, 184] width 21 height 12
click at [551, 178] on input "checkbox" at bounding box center [551, 178] width 1 height 1
click at [495, 189] on button "Clear Values" at bounding box center [499, 201] width 81 height 24
checkbox input "false"
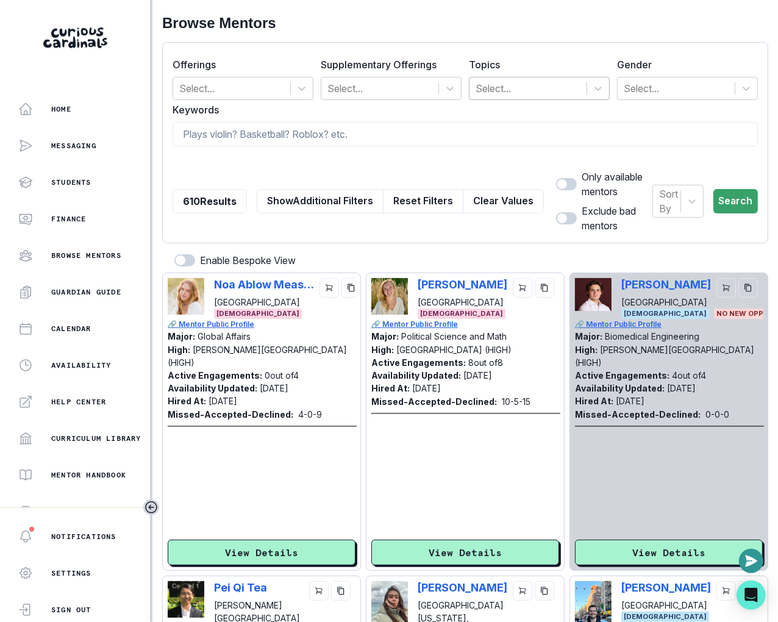
click at [522, 88] on div at bounding box center [528, 88] width 105 height 17
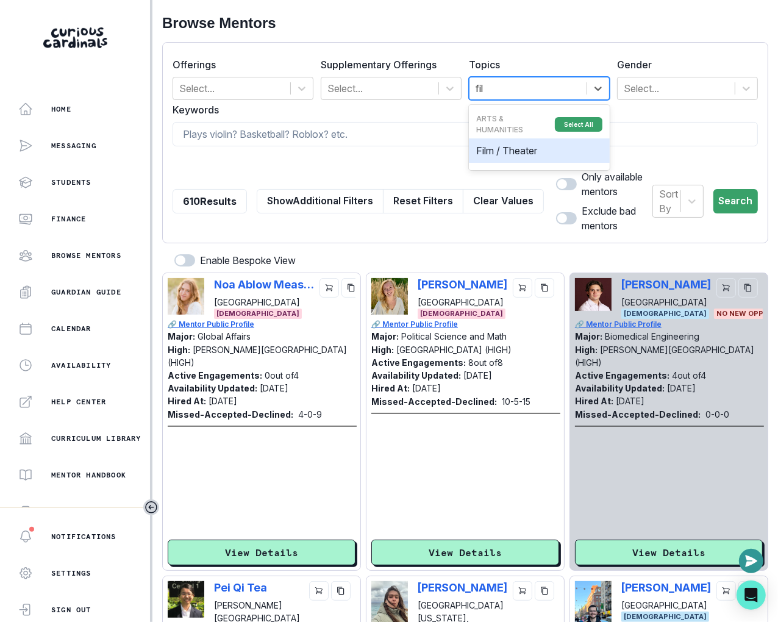
type input "film"
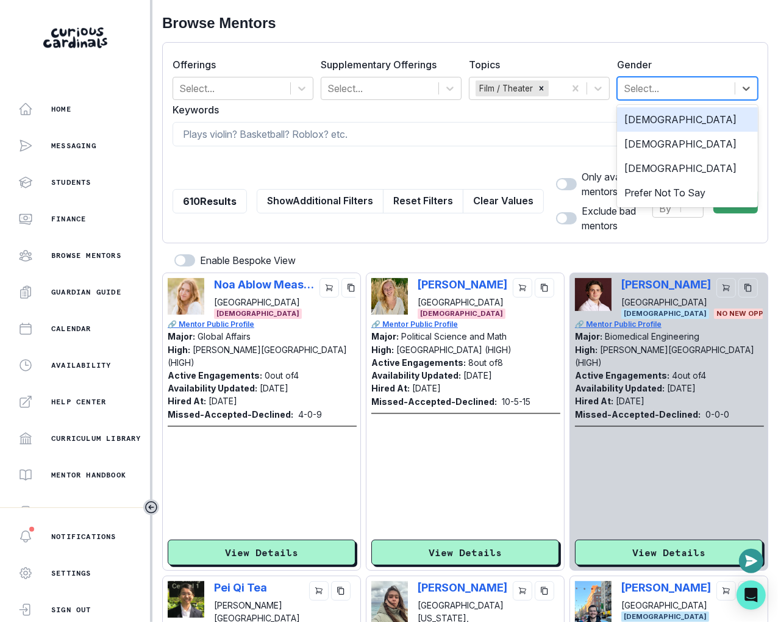
click at [694, 87] on div at bounding box center [676, 88] width 105 height 17
click at [674, 118] on div "[DEMOGRAPHIC_DATA]" at bounding box center [687, 119] width 141 height 24
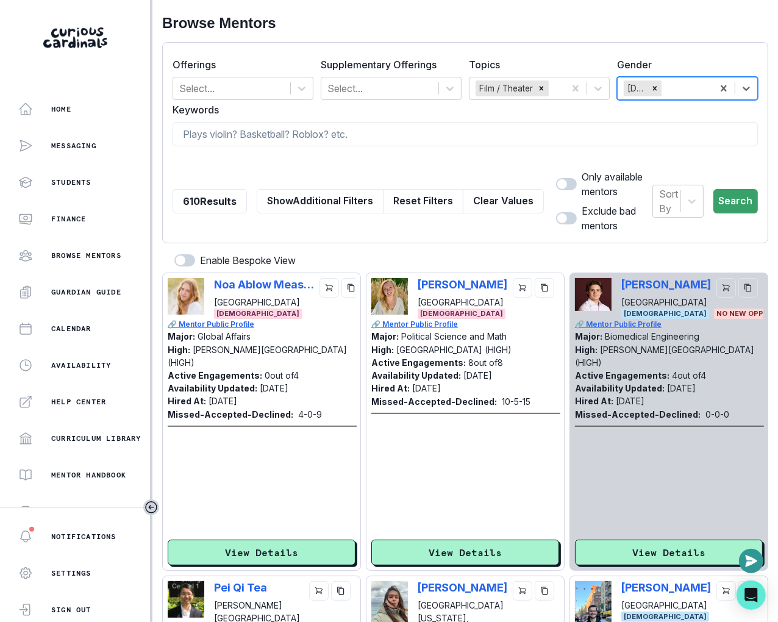
click at [544, 193] on div "Only available mentors" at bounding box center [598, 184] width 109 height 29
click at [558, 188] on span at bounding box center [563, 184] width 10 height 10
click at [556, 178] on input "checkbox" at bounding box center [556, 178] width 1 height 1
checkbox input "true"
click at [746, 189] on button "Search" at bounding box center [736, 201] width 45 height 24
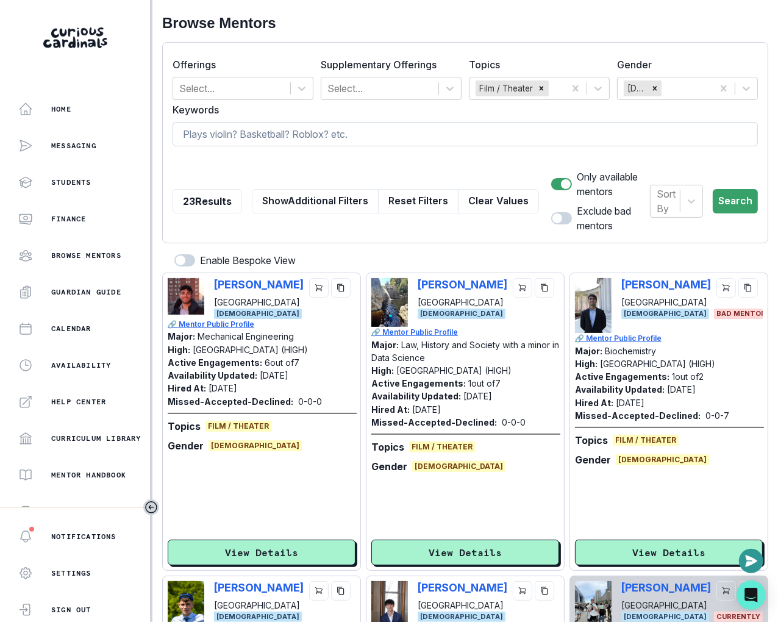
click at [400, 128] on input at bounding box center [466, 134] width 586 height 24
type input "film"
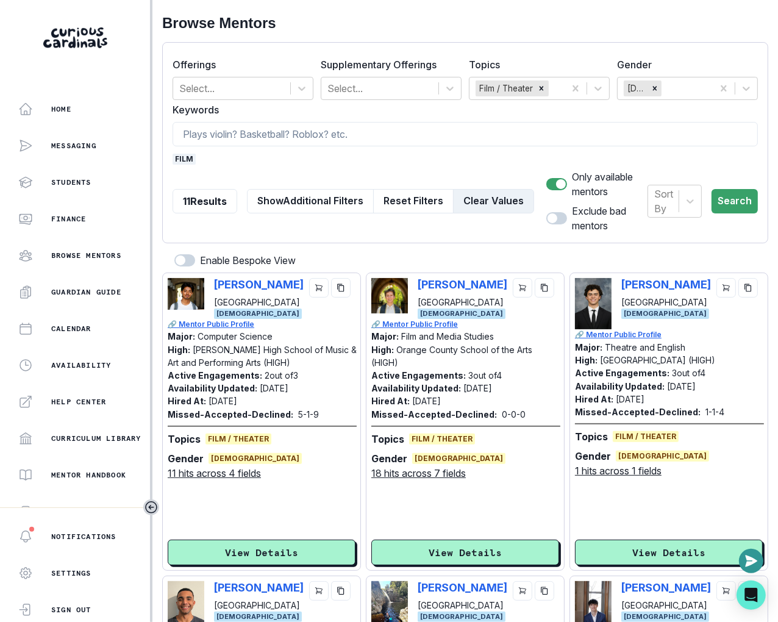
click at [471, 190] on button "Clear Values" at bounding box center [493, 201] width 81 height 24
checkbox input "false"
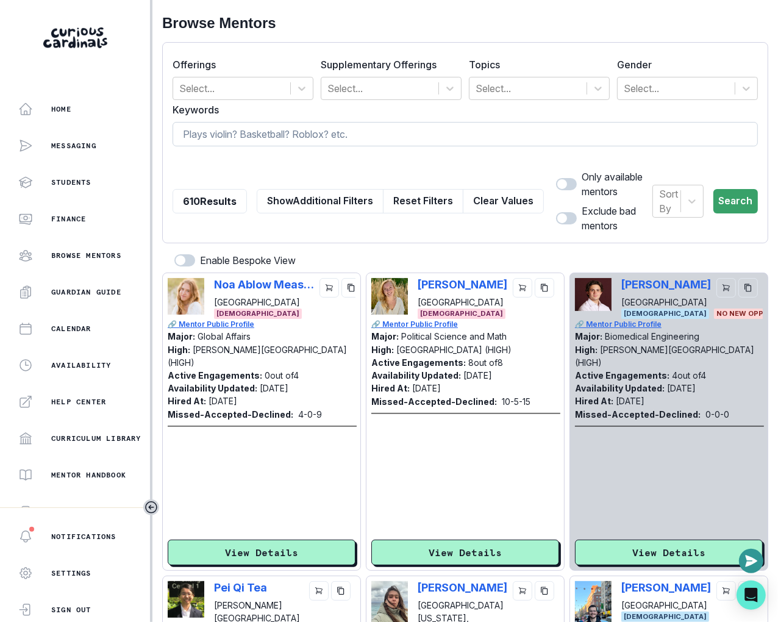
click at [458, 135] on input at bounding box center [466, 134] width 586 height 24
type input "athlete"
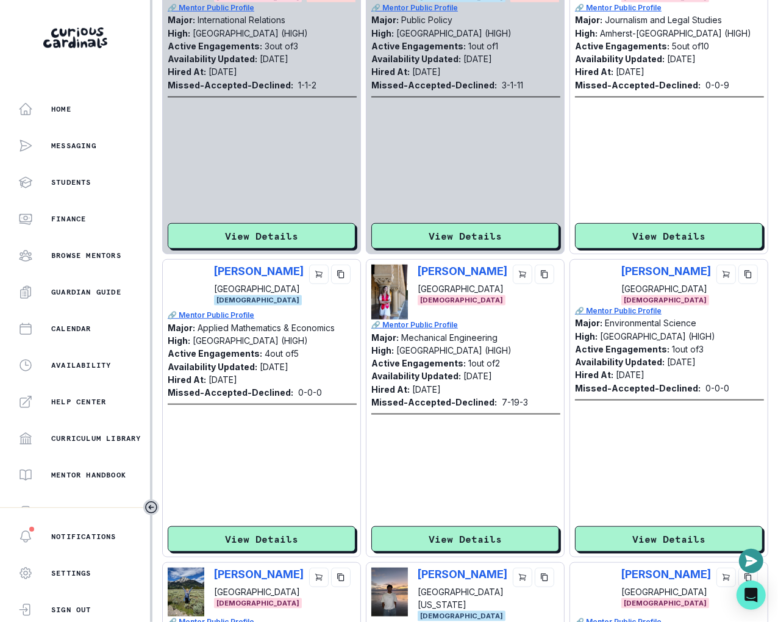
scroll to position [660, 0]
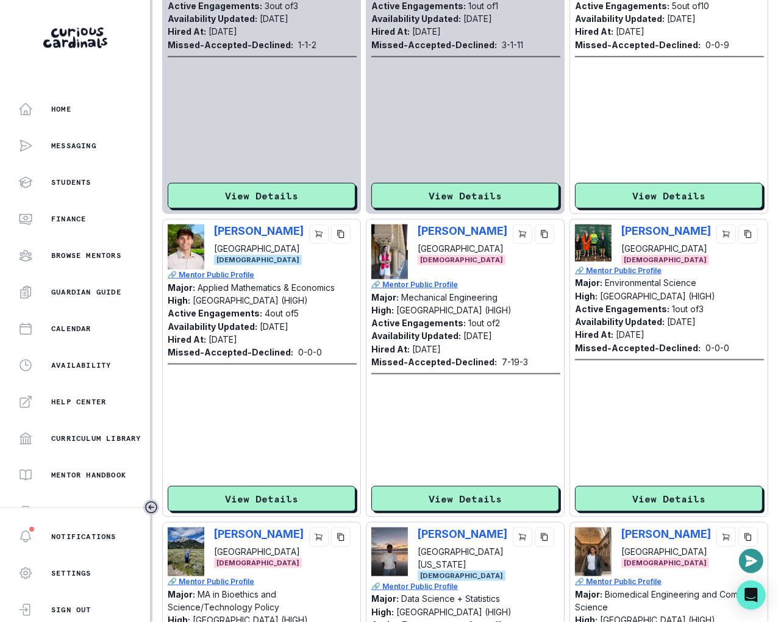
click at [619, 231] on div "[PERSON_NAME][GEOGRAPHIC_DATA] [DEMOGRAPHIC_DATA]" at bounding box center [669, 244] width 188 height 41
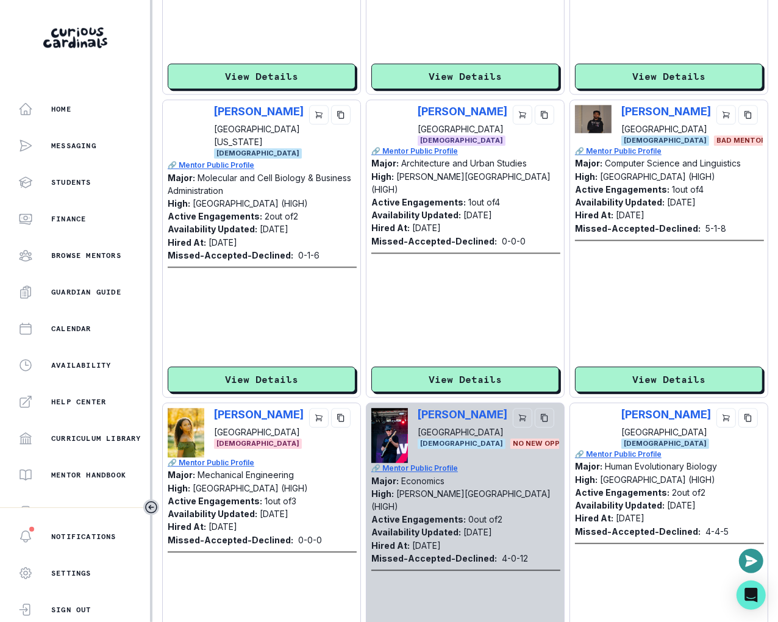
scroll to position [1993, 0]
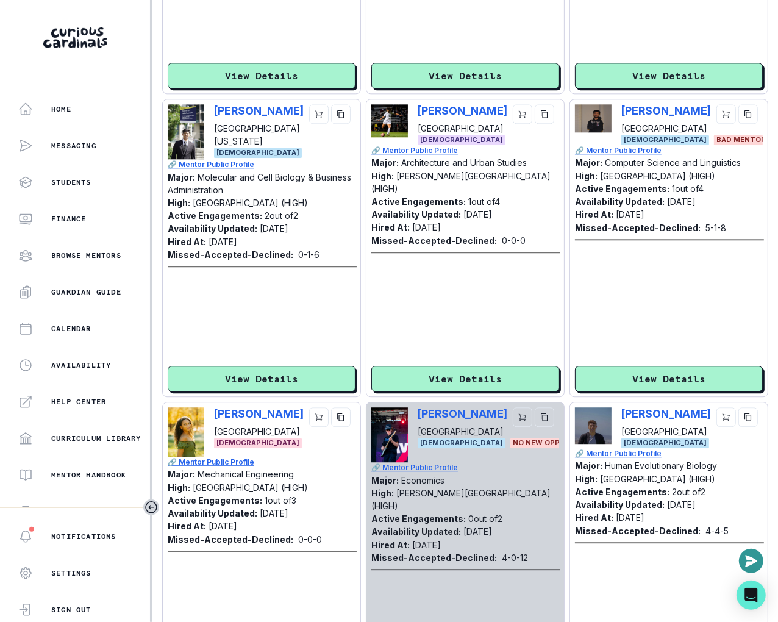
click at [212, 415] on div "[PERSON_NAME] [GEOGRAPHIC_DATA] [DEMOGRAPHIC_DATA]" at bounding box center [262, 432] width 188 height 49
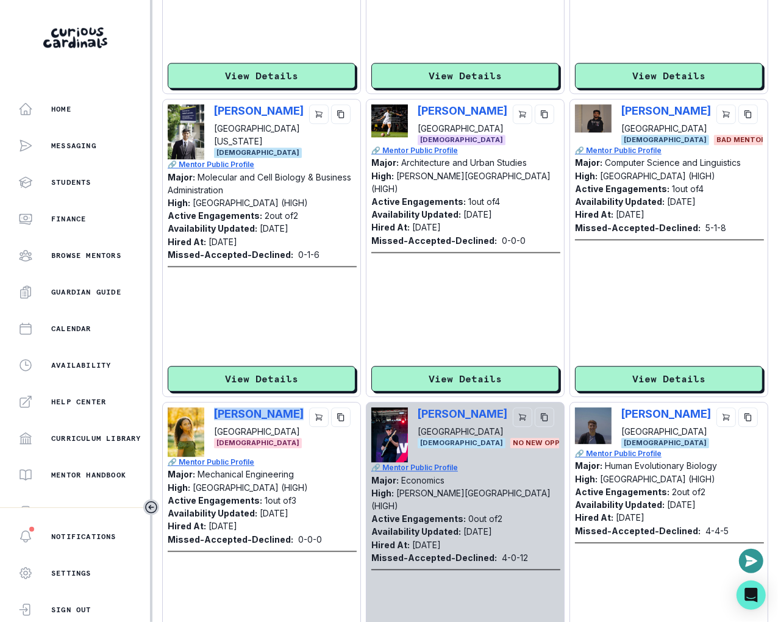
click at [212, 415] on div "[PERSON_NAME] [GEOGRAPHIC_DATA] [DEMOGRAPHIC_DATA]" at bounding box center [262, 432] width 188 height 49
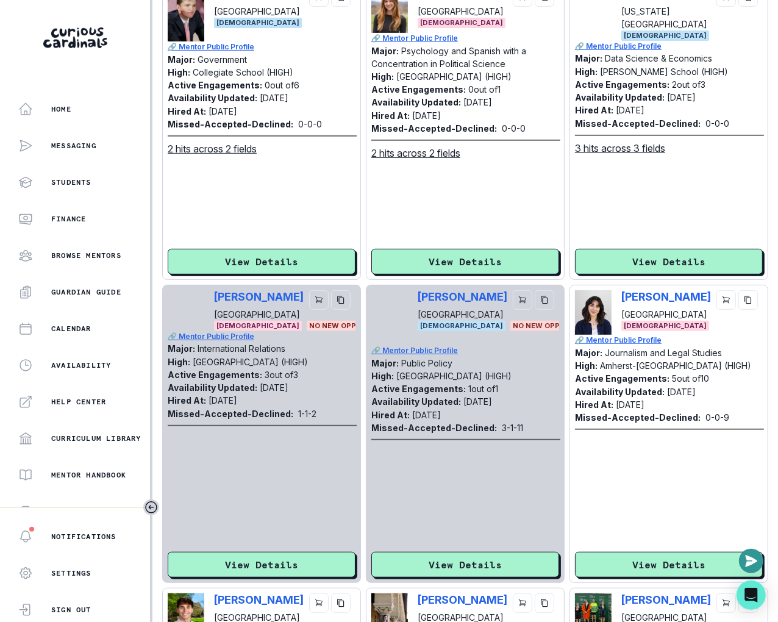
scroll to position [0, 0]
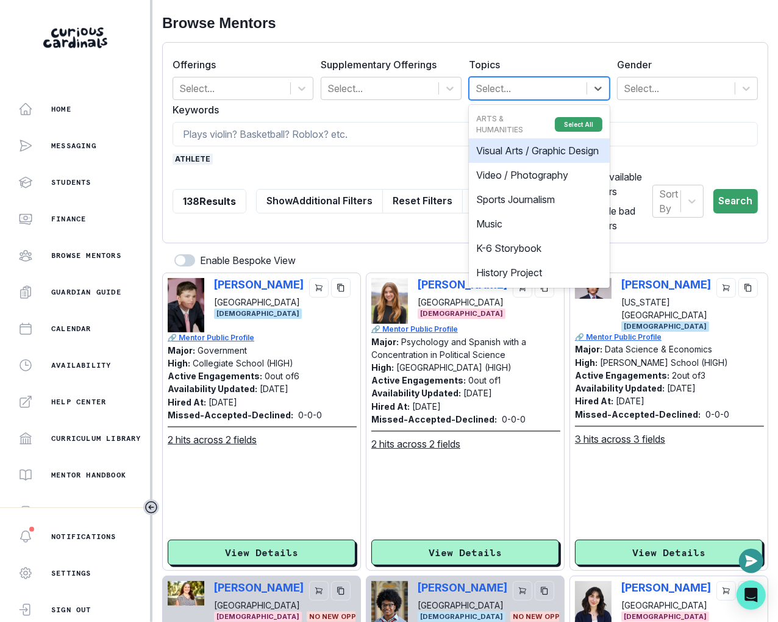
click at [489, 90] on div at bounding box center [528, 88] width 105 height 17
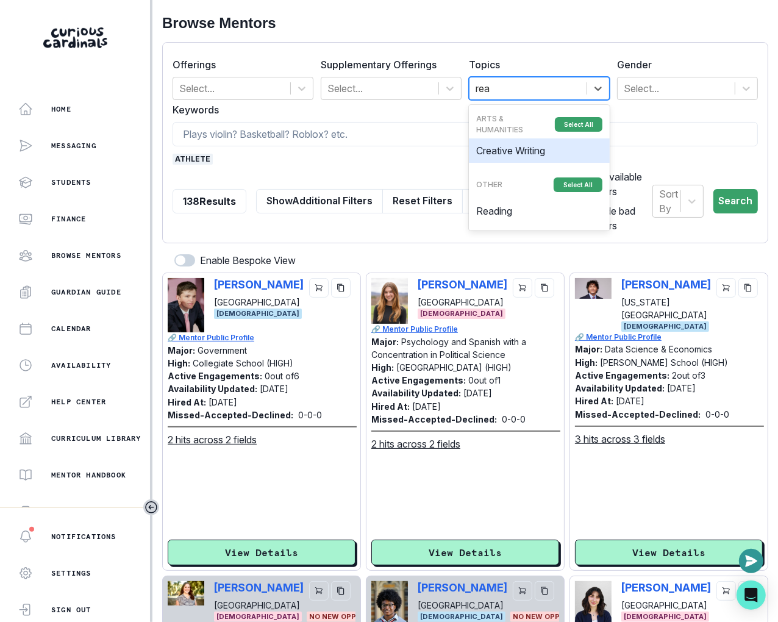
type input "read"
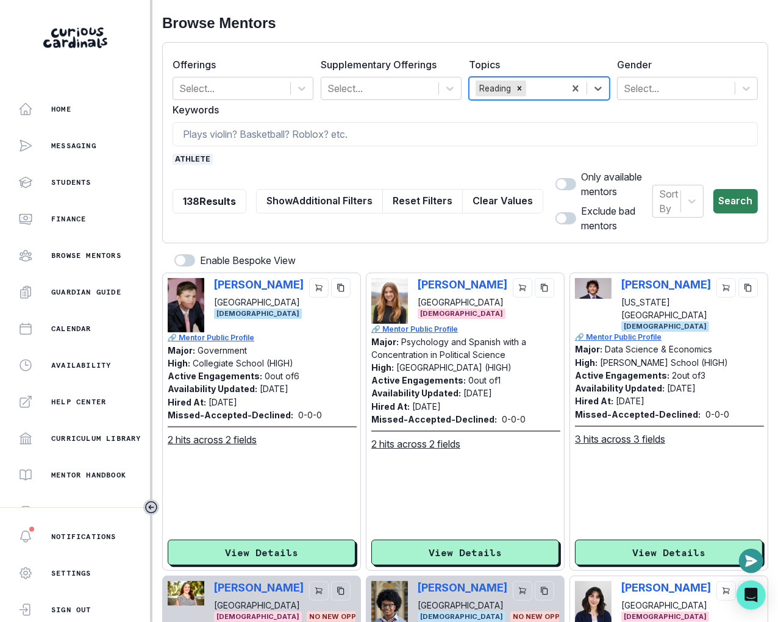
click at [726, 207] on button "Search" at bounding box center [736, 201] width 45 height 24
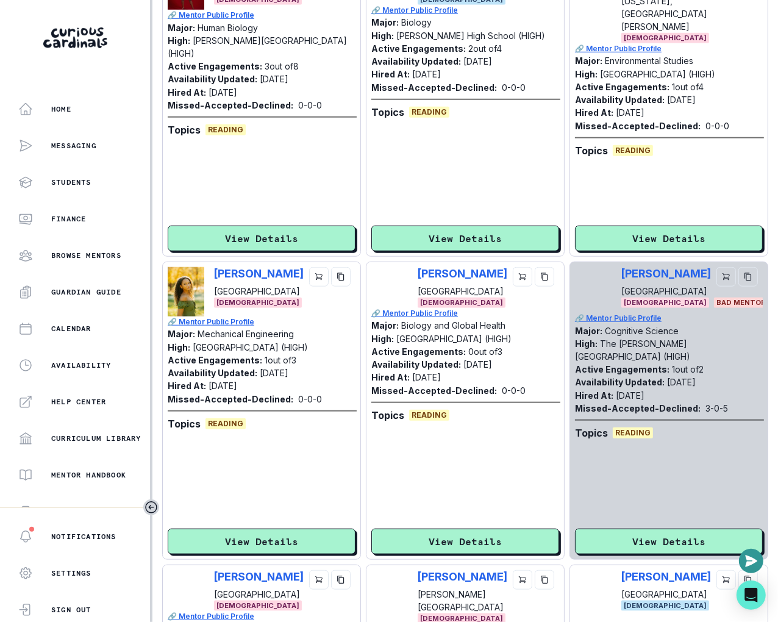
scroll to position [648, 0]
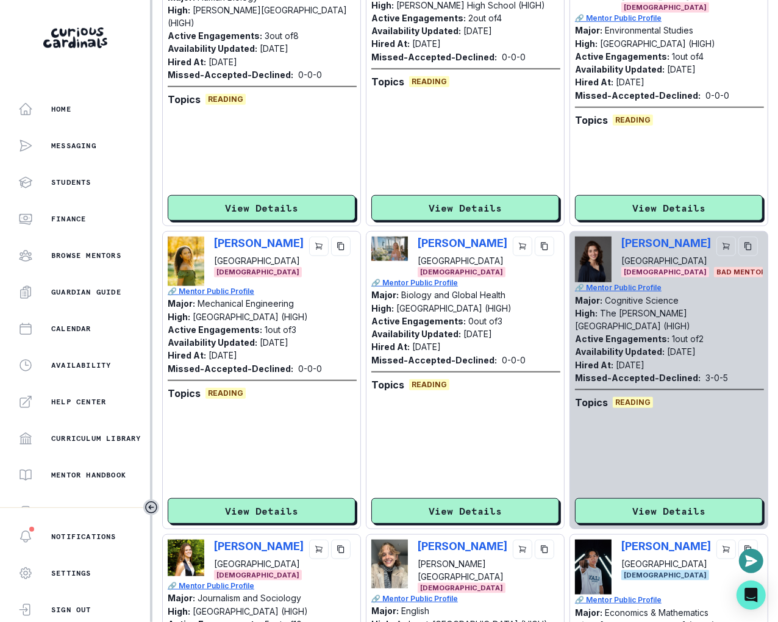
click at [212, 243] on div "[PERSON_NAME] [GEOGRAPHIC_DATA] [DEMOGRAPHIC_DATA]" at bounding box center [262, 261] width 188 height 49
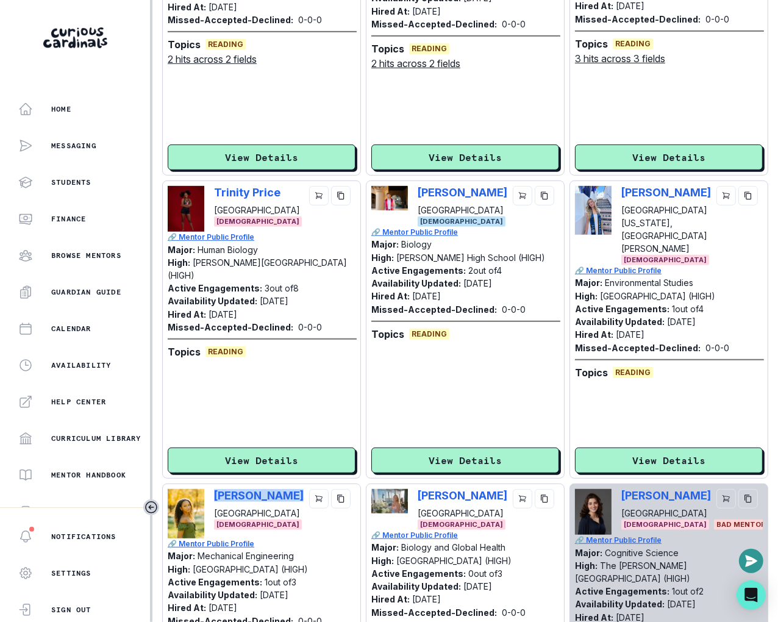
scroll to position [0, 0]
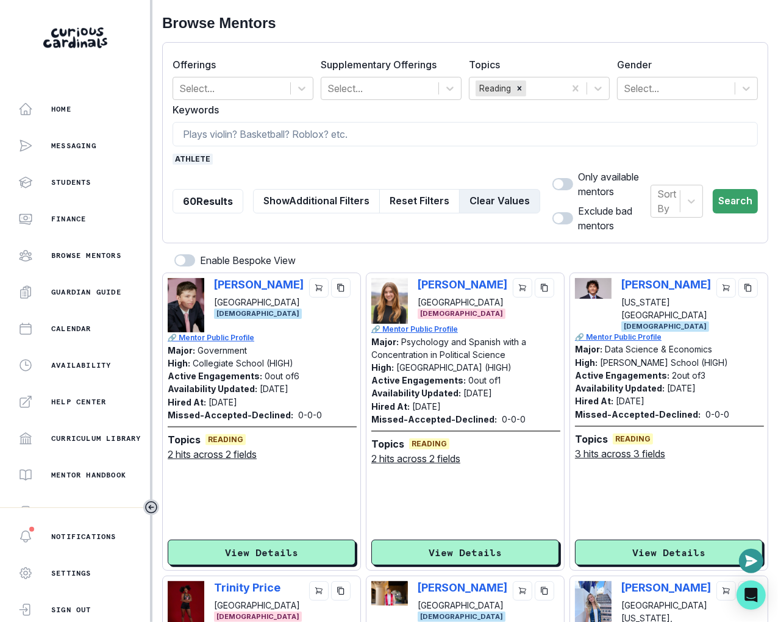
click at [506, 194] on button "Clear Values" at bounding box center [499, 201] width 81 height 24
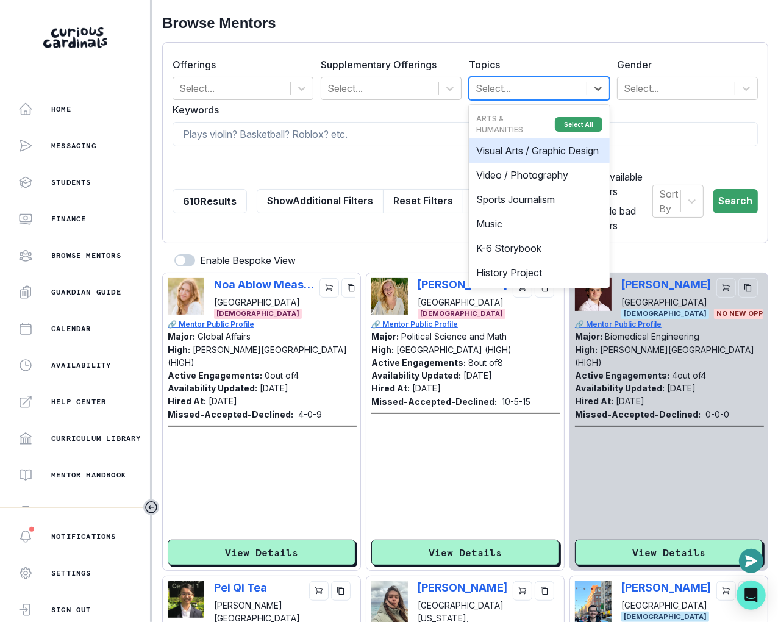
click at [537, 92] on div at bounding box center [528, 88] width 105 height 17
type input "rob"
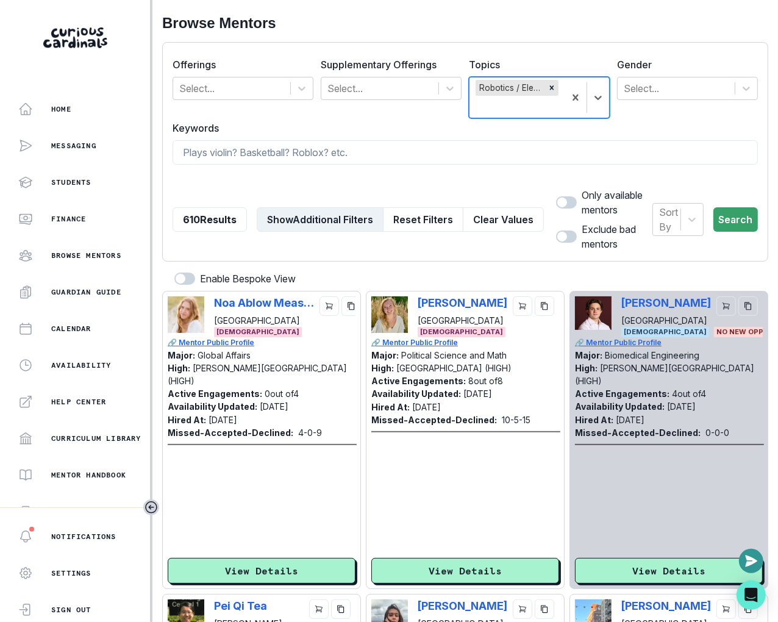
click at [348, 216] on button "Show Additional Filters" at bounding box center [320, 219] width 127 height 24
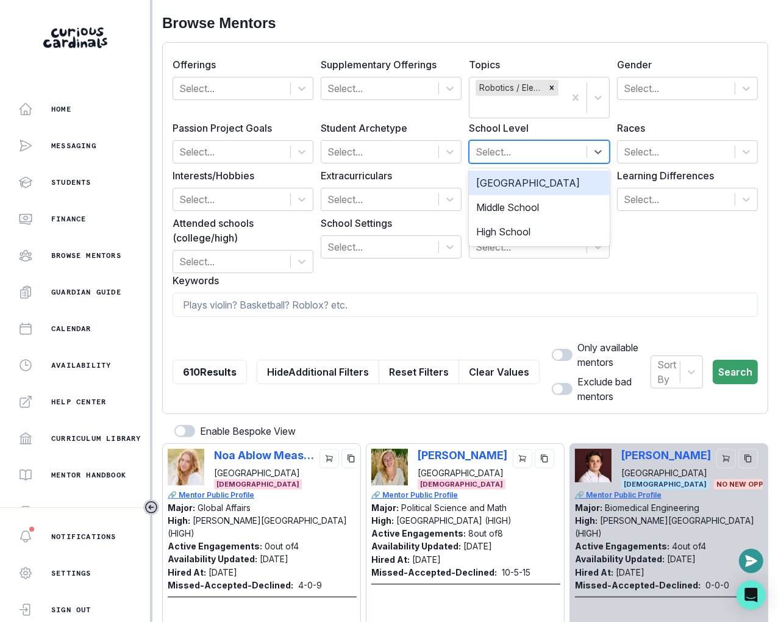
click at [525, 149] on div at bounding box center [528, 151] width 105 height 17
type input "l"
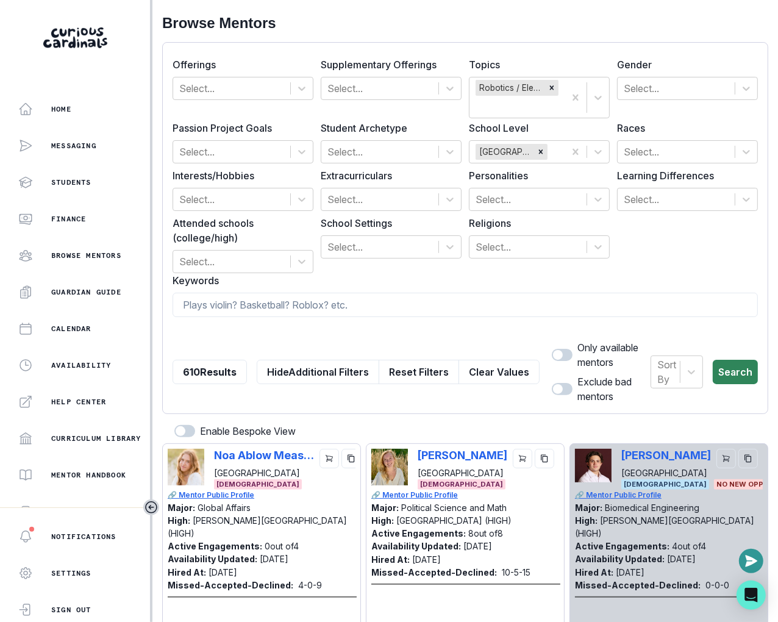
click at [743, 378] on button "Search" at bounding box center [735, 372] width 45 height 24
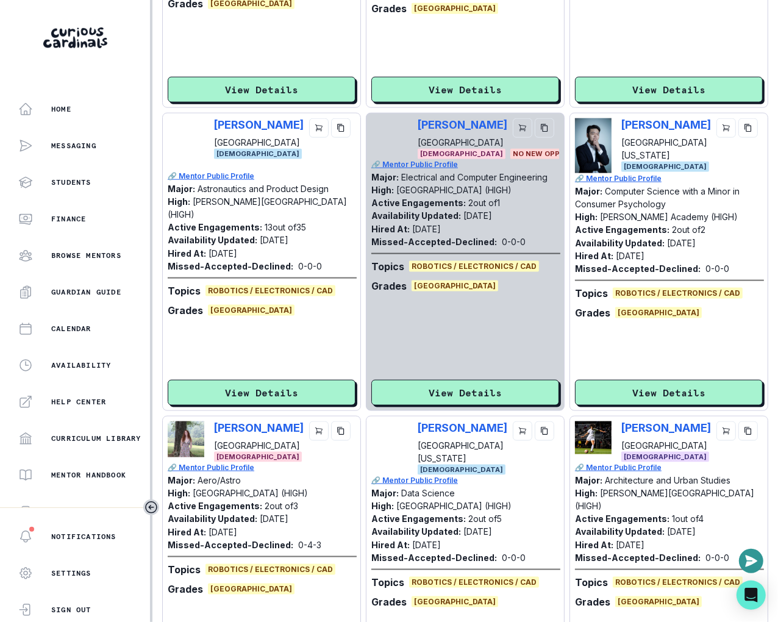
scroll to position [899, 0]
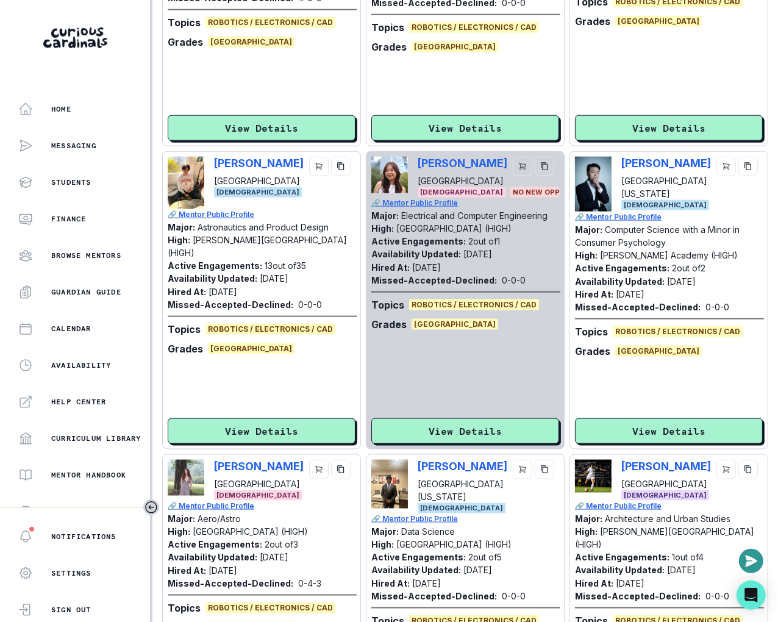
click at [210, 163] on div "[PERSON_NAME] [GEOGRAPHIC_DATA] [DEMOGRAPHIC_DATA]" at bounding box center [262, 183] width 188 height 52
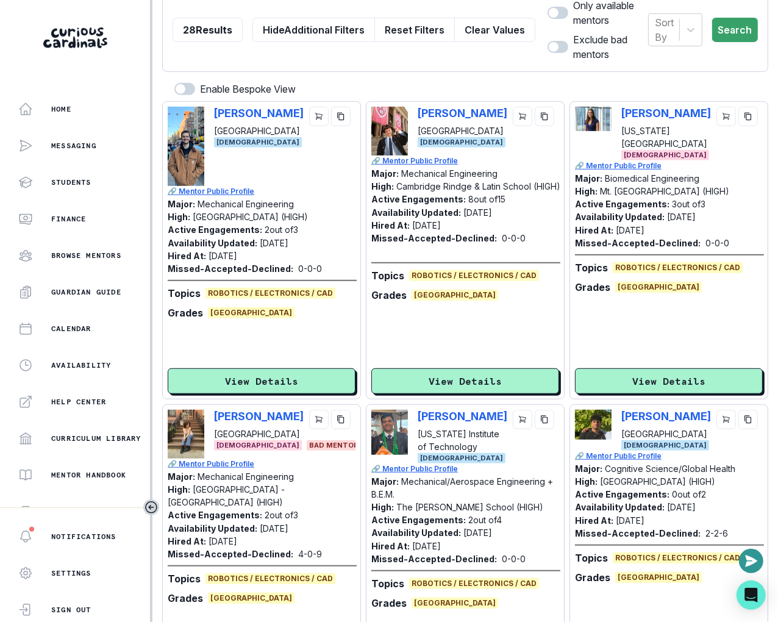
scroll to position [0, 0]
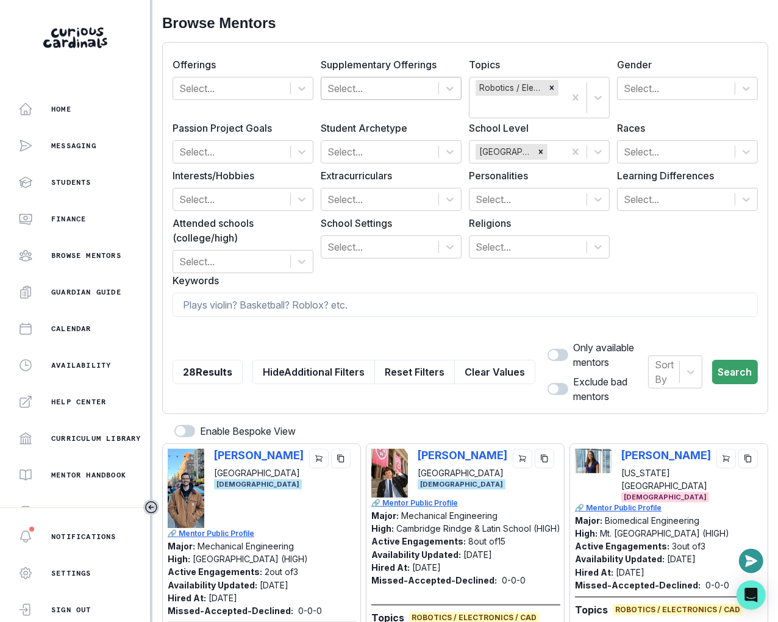
click at [403, 87] on div at bounding box center [380, 88] width 105 height 17
type input "e"
click at [725, 365] on button "Search" at bounding box center [736, 372] width 46 height 24
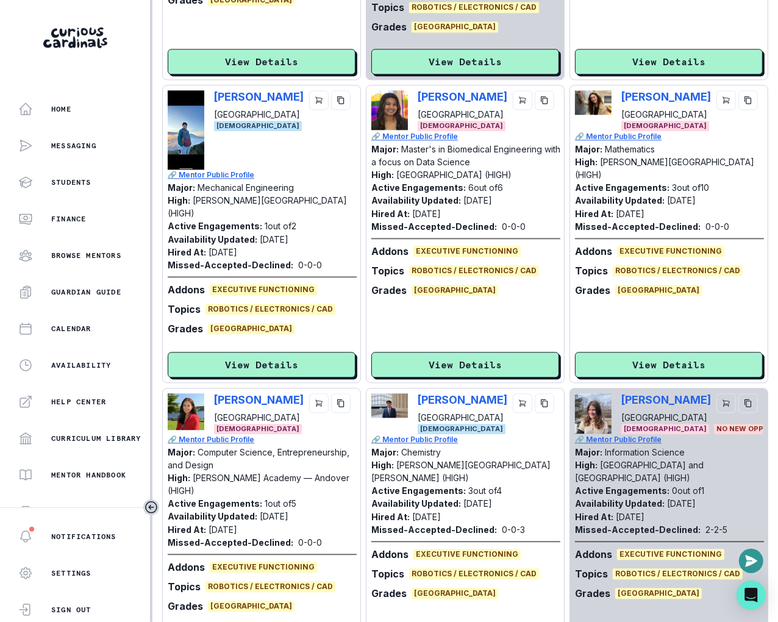
scroll to position [1893, 0]
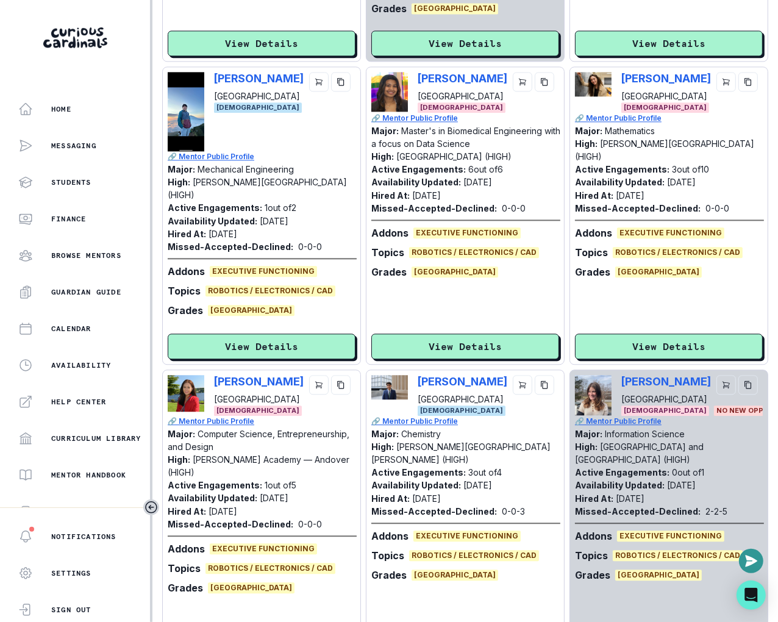
click at [415, 382] on div "[PERSON_NAME] [GEOGRAPHIC_DATA] [DEMOGRAPHIC_DATA]" at bounding box center [466, 395] width 188 height 41
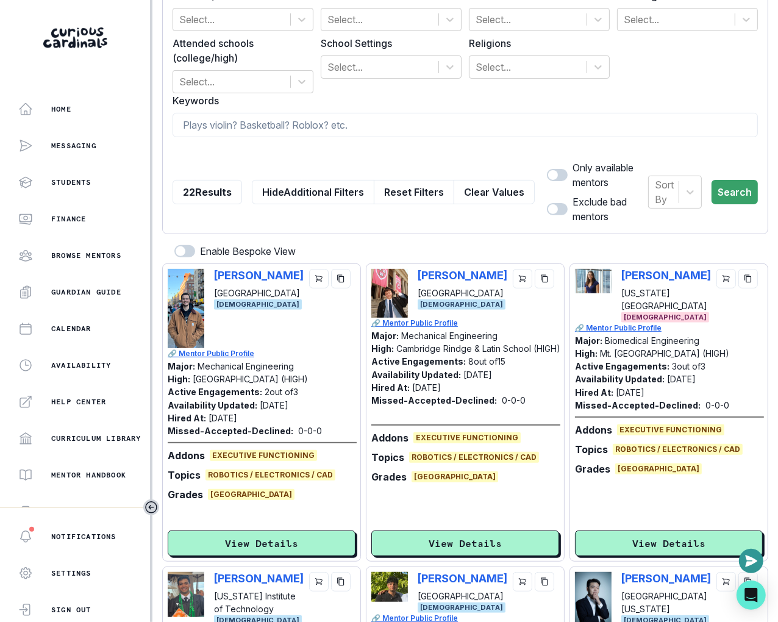
scroll to position [0, 0]
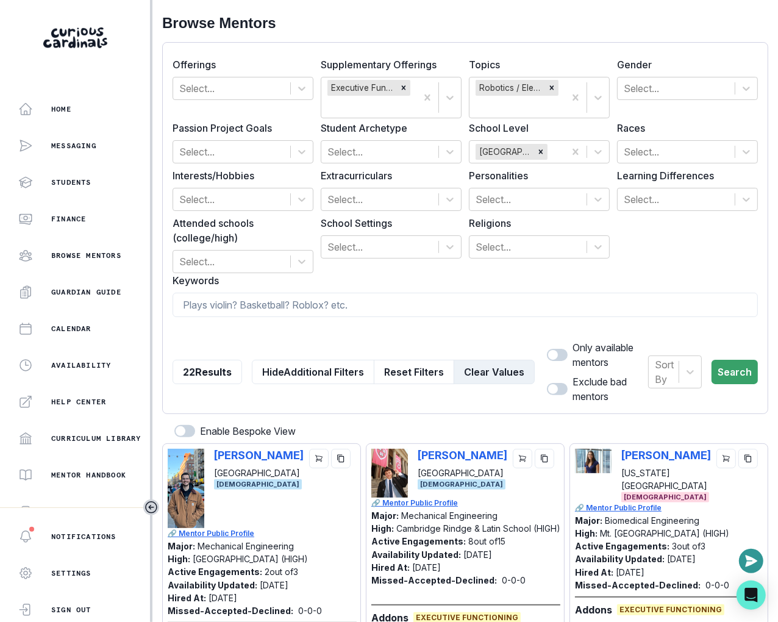
click at [456, 360] on button "Clear Values" at bounding box center [494, 372] width 81 height 24
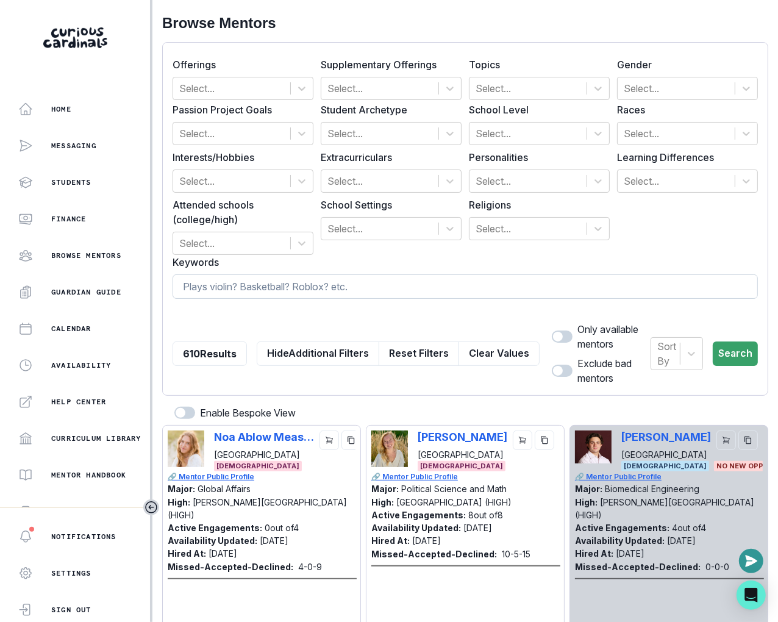
click at [364, 282] on input at bounding box center [466, 287] width 586 height 24
paste input "epidemiology"
type input "epidemiology"
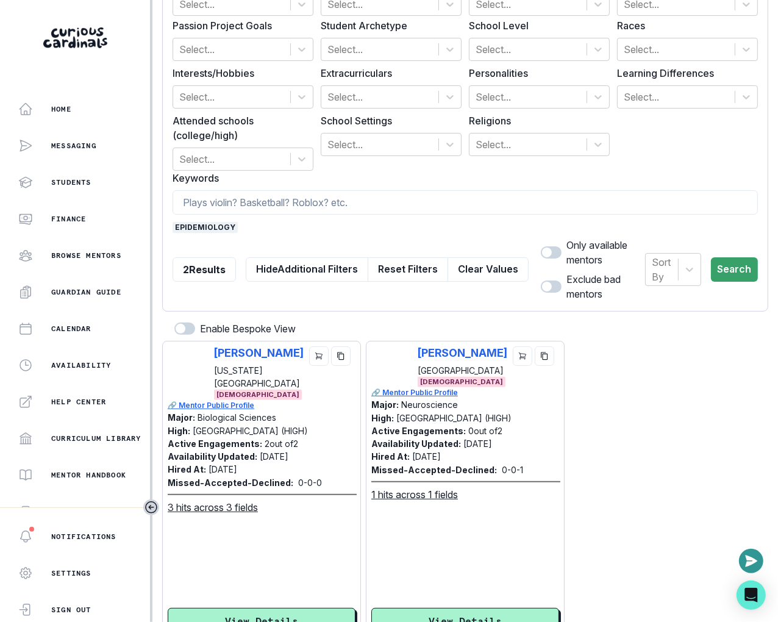
scroll to position [144, 0]
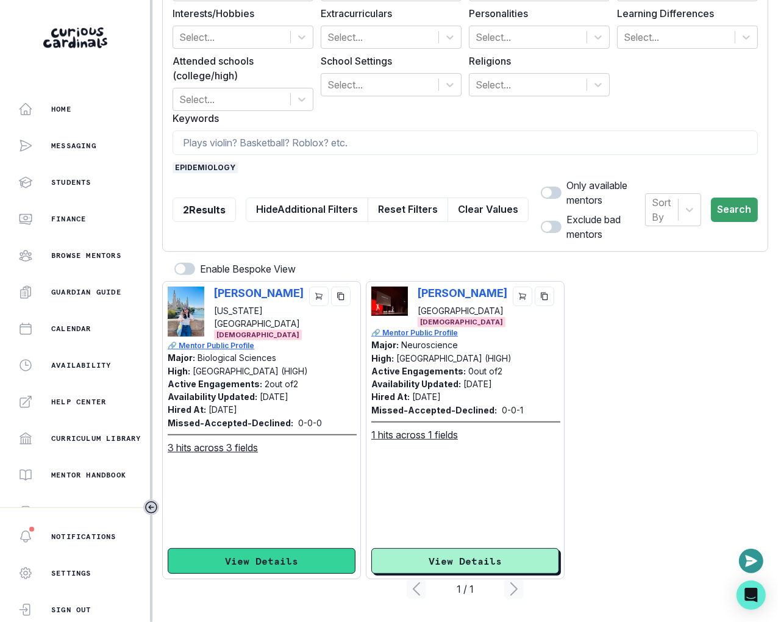
click at [244, 559] on button "View Details" at bounding box center [262, 561] width 188 height 26
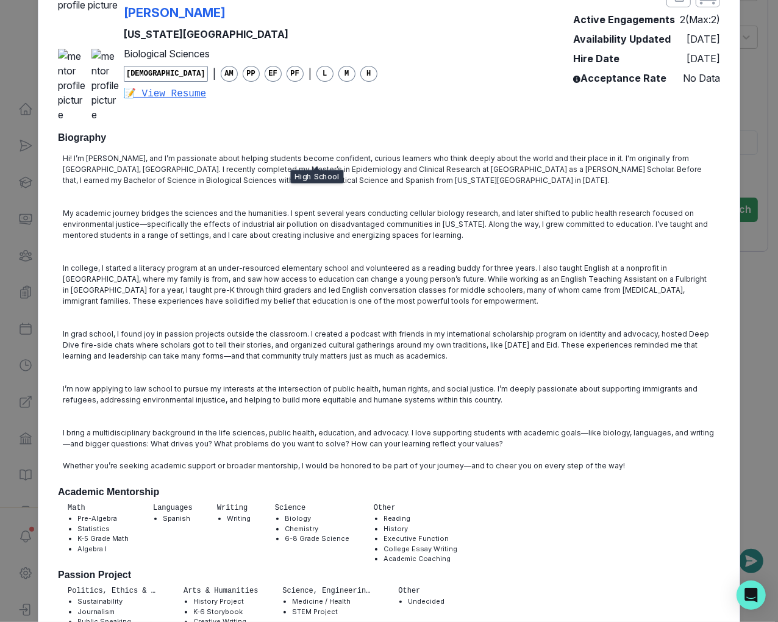
scroll to position [0, 0]
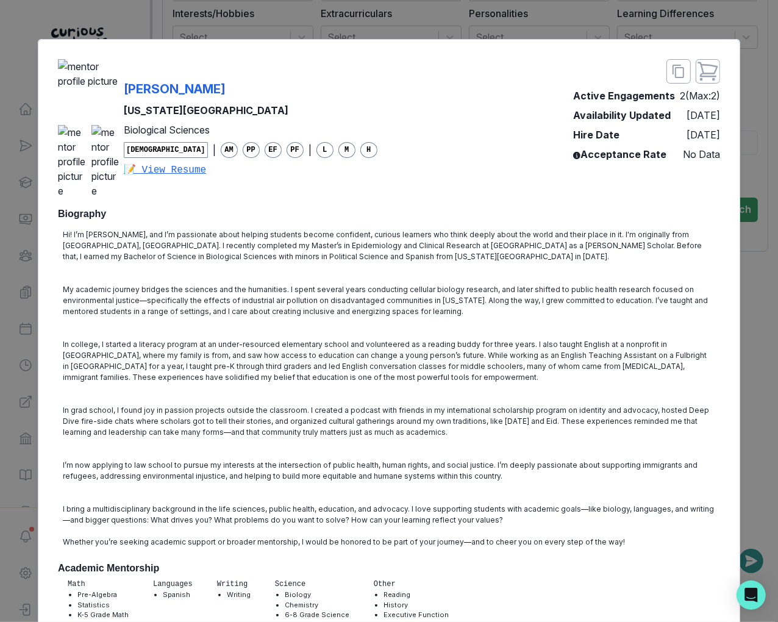
click at [300, 89] on div "[PERSON_NAME]" at bounding box center [251, 89] width 254 height 18
click at [18, 313] on div "[PERSON_NAME][GEOGRAPHIC_DATA][US_STATE] Biological Sciences [DEMOGRAPHIC_DATA]…" at bounding box center [389, 311] width 778 height 622
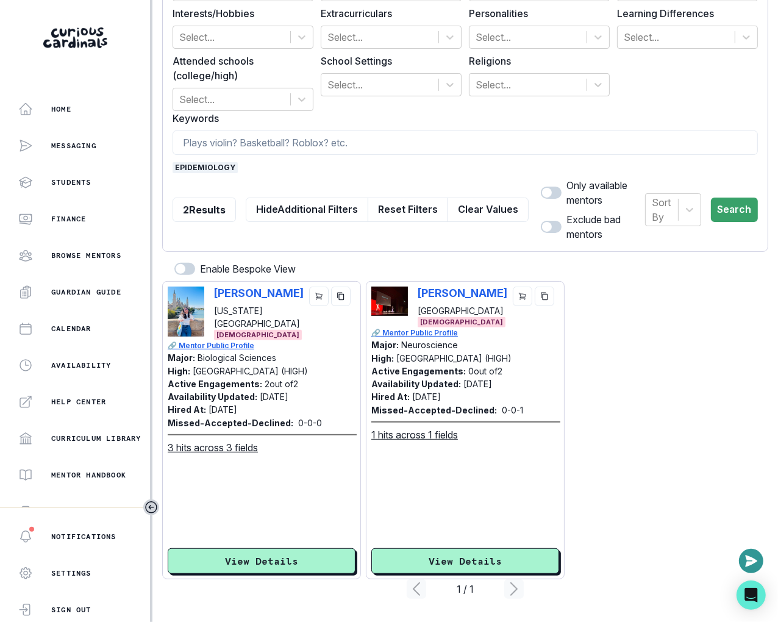
click at [211, 162] on span "epidemiology" at bounding box center [205, 167] width 65 height 11
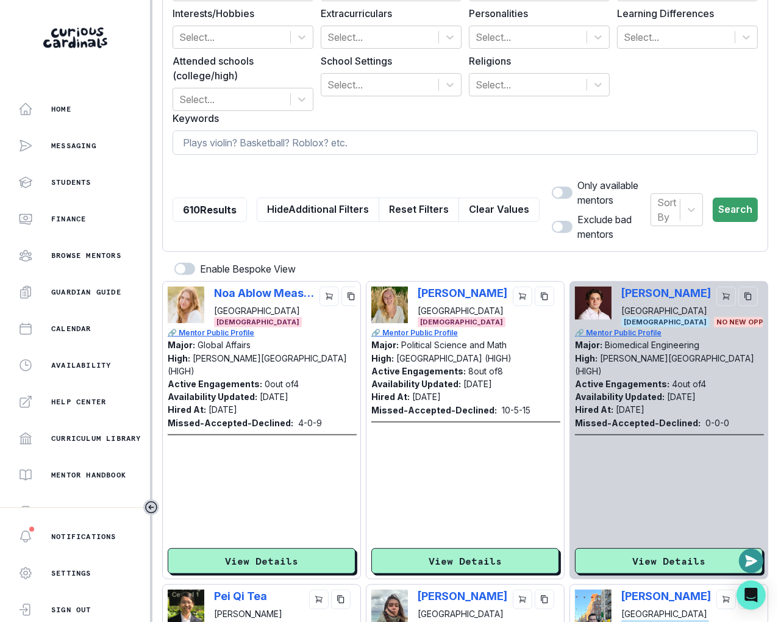
click at [217, 151] on input at bounding box center [466, 143] width 586 height 24
type input "public health"
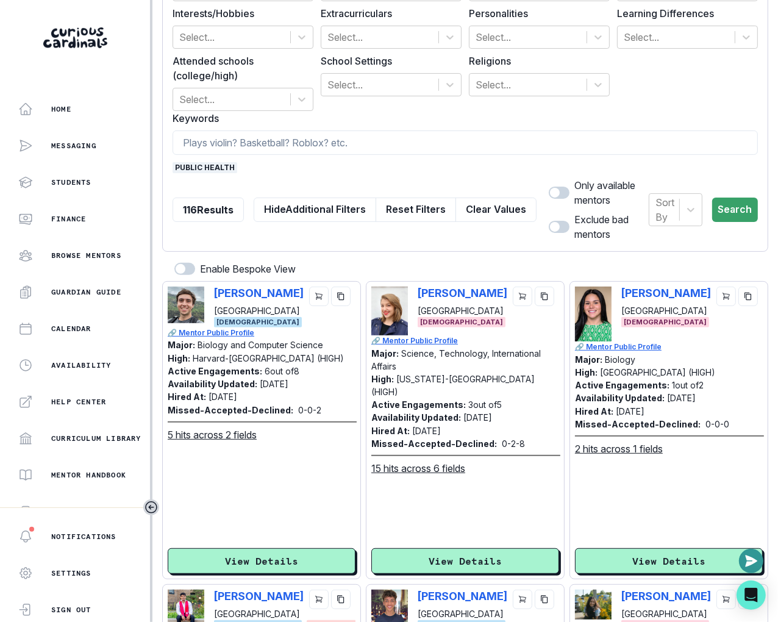
click at [415, 296] on div "[PERSON_NAME] [GEOGRAPHIC_DATA] [DEMOGRAPHIC_DATA]" at bounding box center [466, 311] width 188 height 49
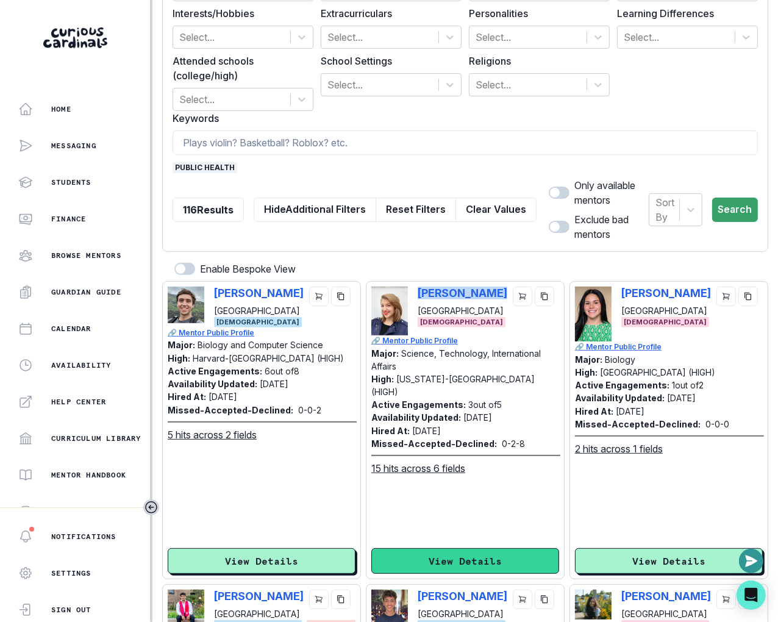
click at [457, 558] on button "View Details" at bounding box center [466, 561] width 188 height 26
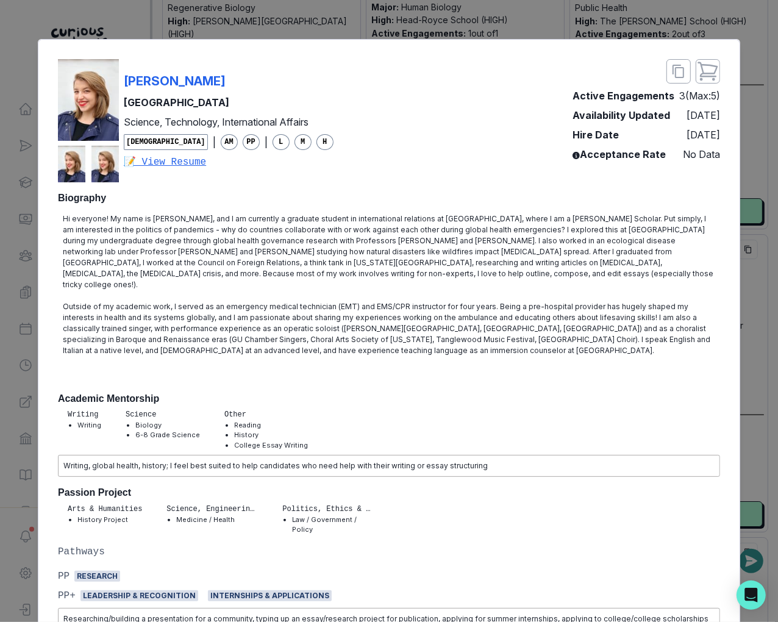
scroll to position [2624, 0]
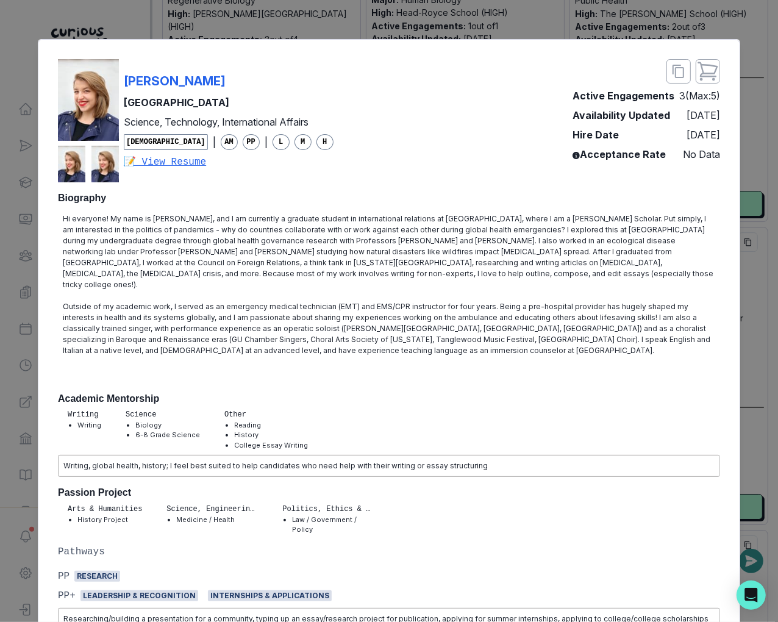
click at [12, 330] on div "[PERSON_NAME] [GEOGRAPHIC_DATA] Science, Technology, International Affairs [DEM…" at bounding box center [389, 311] width 778 height 622
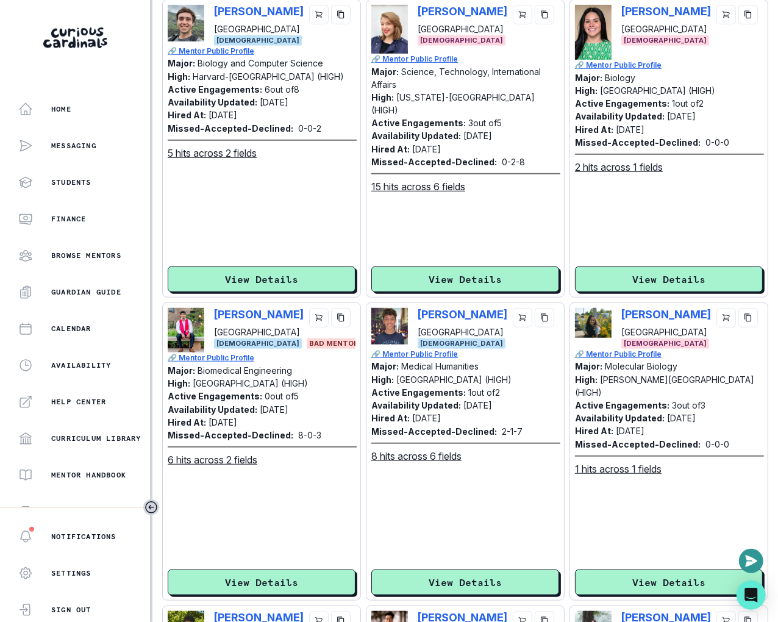
scroll to position [0, 0]
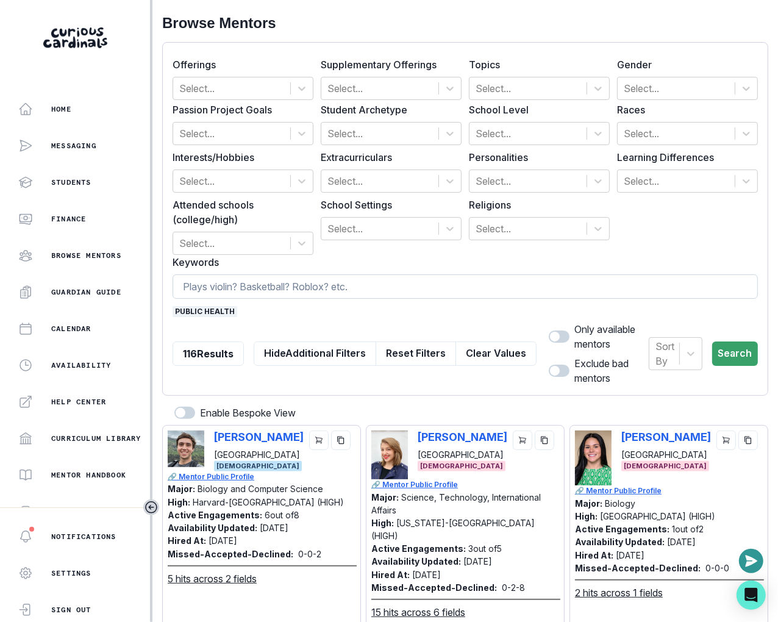
click at [231, 277] on input at bounding box center [466, 287] width 586 height 24
type input "music"
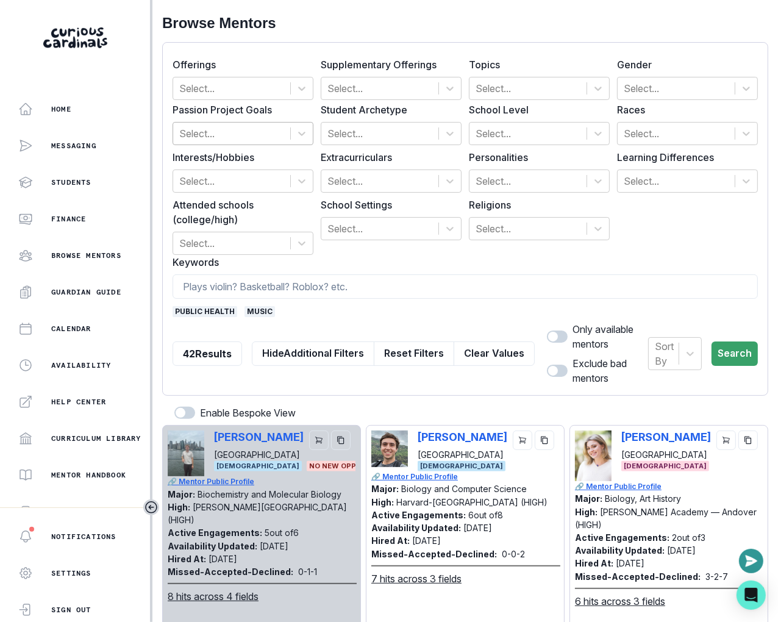
click at [251, 131] on div at bounding box center [231, 133] width 105 height 17
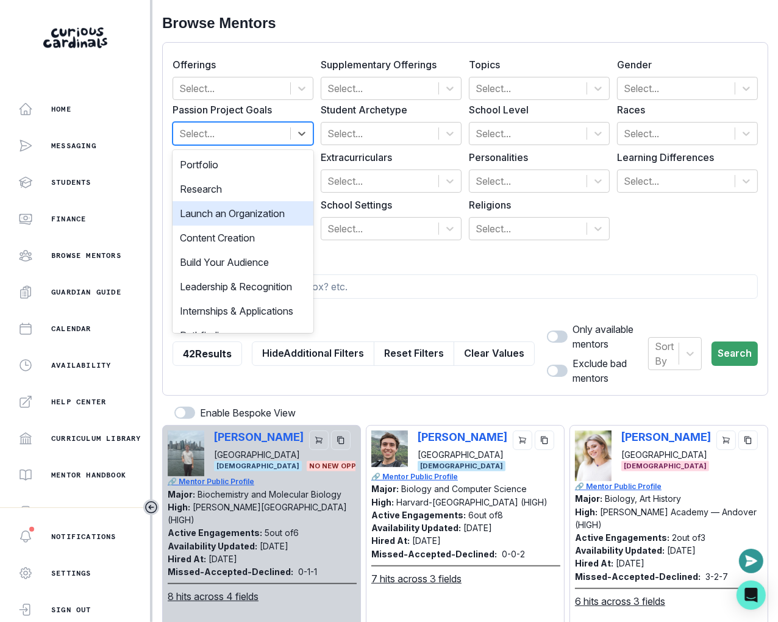
click at [243, 198] on div "Research" at bounding box center [243, 189] width 141 height 24
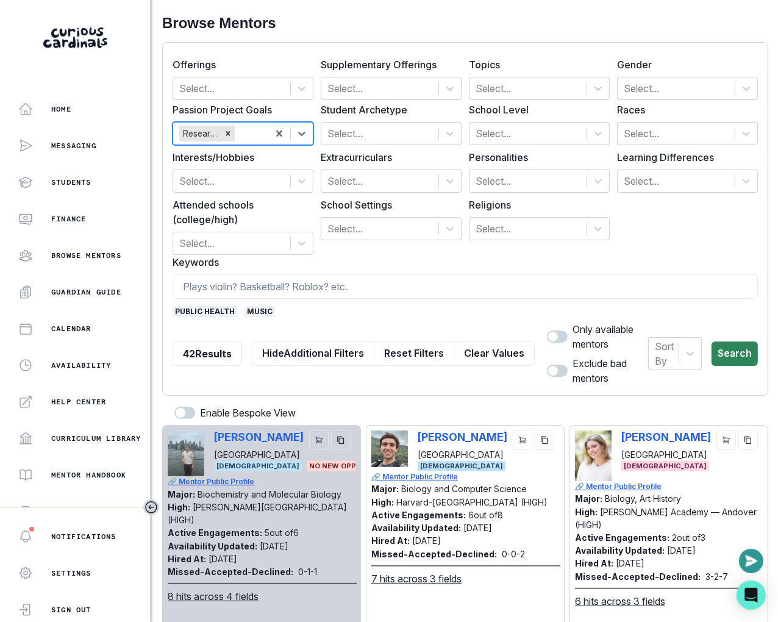
click at [725, 356] on button "Search" at bounding box center [735, 354] width 46 height 24
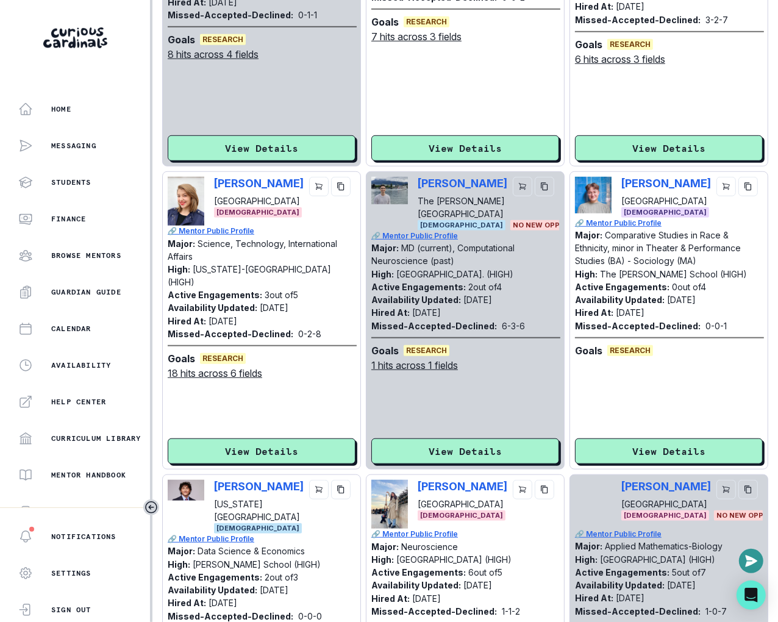
scroll to position [623, 0]
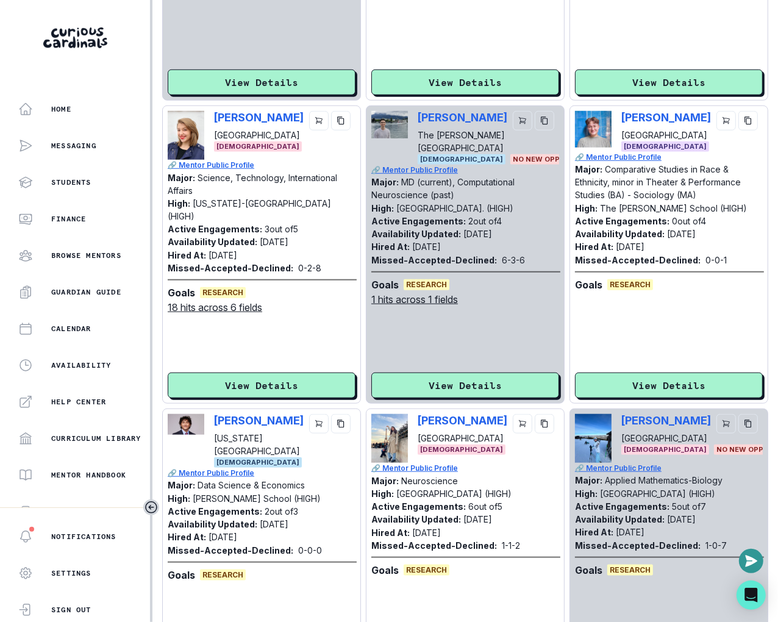
click at [620, 123] on div "[PERSON_NAME] Stanford University [DEMOGRAPHIC_DATA]" at bounding box center [669, 131] width 188 height 41
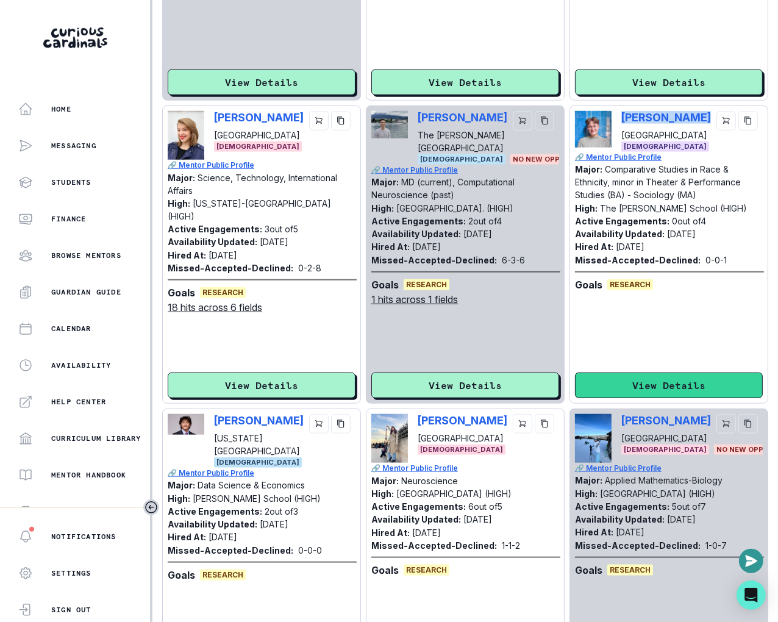
click at [631, 377] on button "View Details" at bounding box center [669, 386] width 188 height 26
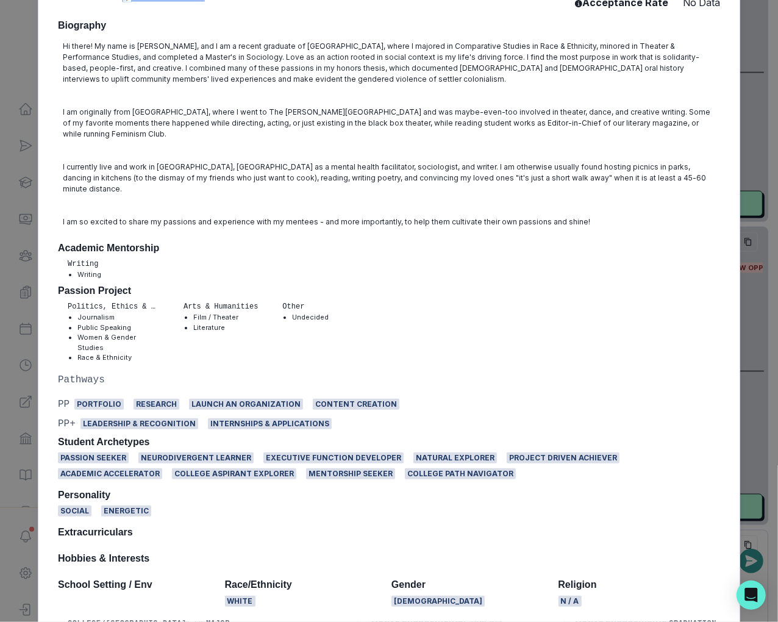
scroll to position [0, 0]
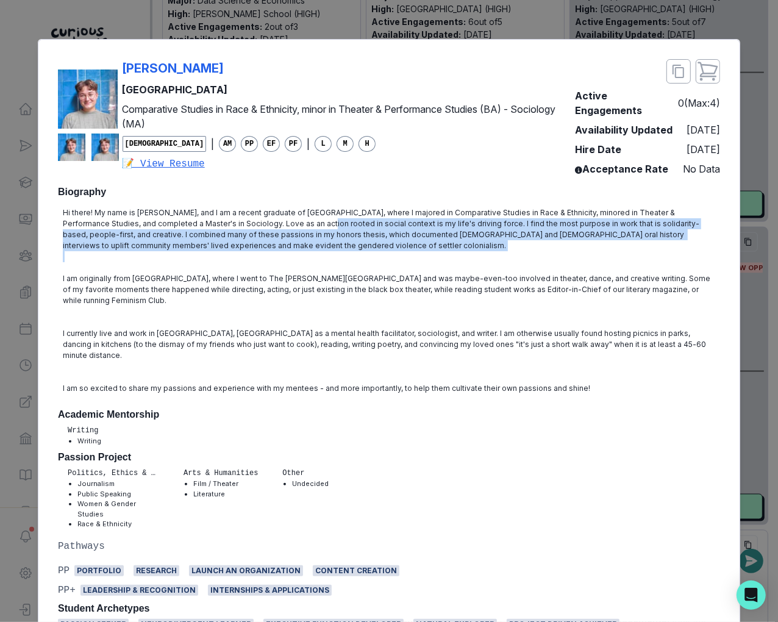
drag, startPoint x: 249, startPoint y: 234, endPoint x: 299, endPoint y: 275, distance: 65.0
click at [299, 275] on div "Hi there! My name is [PERSON_NAME], and I am a recent graduate of [GEOGRAPHIC_D…" at bounding box center [389, 301] width 662 height 196
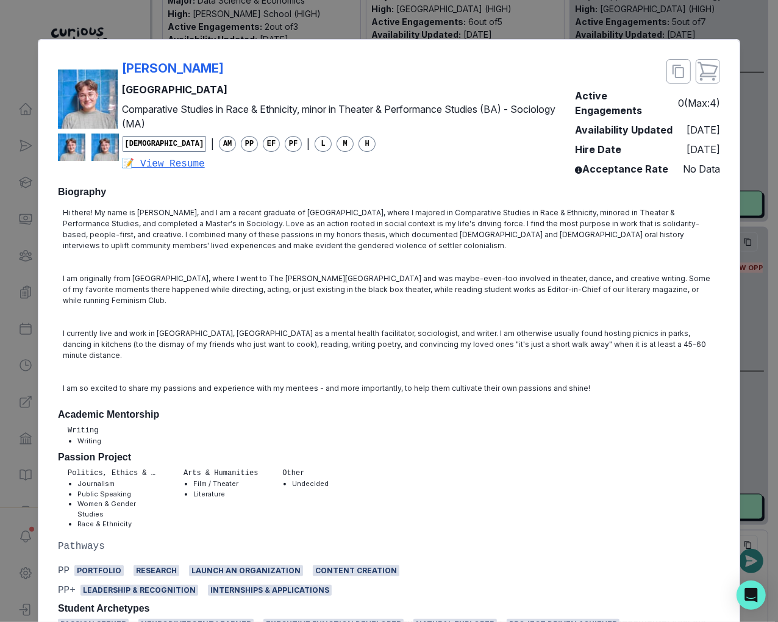
click at [763, 320] on div "[PERSON_NAME] Stanford University Comparative Studies in Race & Ethnicity, mino…" at bounding box center [389, 311] width 778 height 622
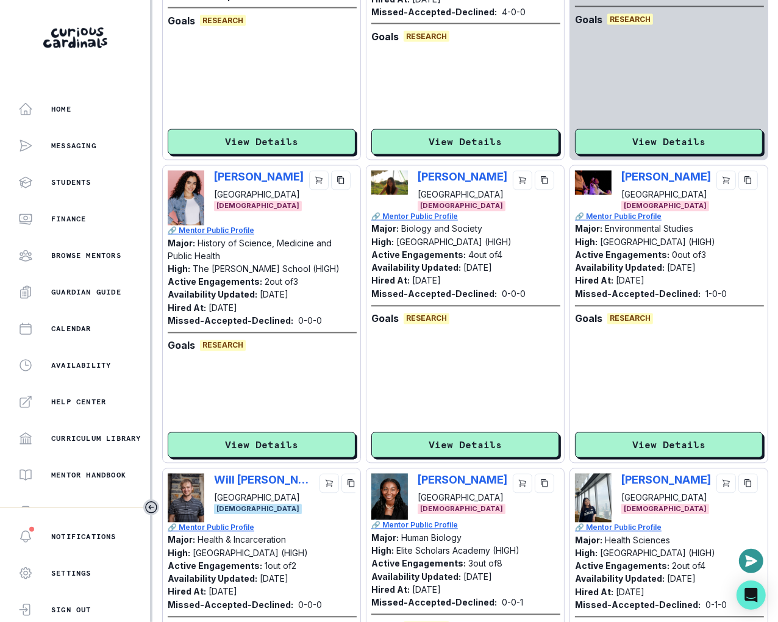
scroll to position [1512, 0]
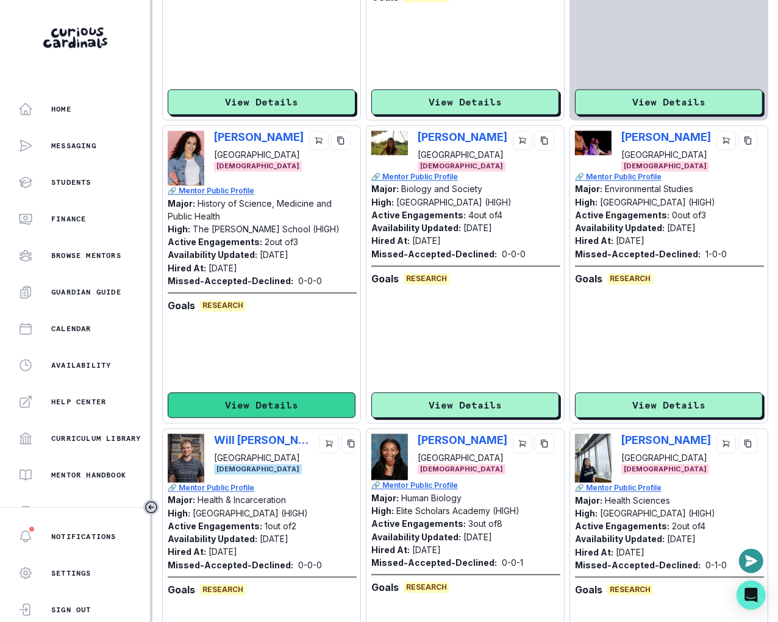
click at [298, 408] on button "View Details" at bounding box center [262, 406] width 188 height 26
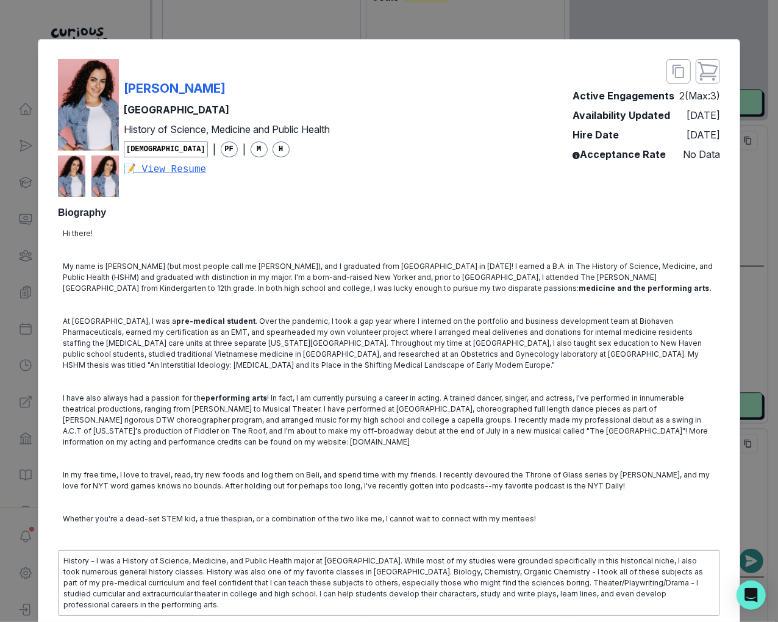
click at [311, 59] on div "[PERSON_NAME] Yale University History of Science, Medicine and Public Health [D…" at bounding box center [194, 128] width 272 height 138
click at [311, 76] on div "[PERSON_NAME] Yale University History of Science, Medicine and Public Health [D…" at bounding box center [194, 128] width 272 height 138
click at [765, 281] on div "[PERSON_NAME] Yale University History of Science, Medicine and Public Health [D…" at bounding box center [389, 311] width 778 height 622
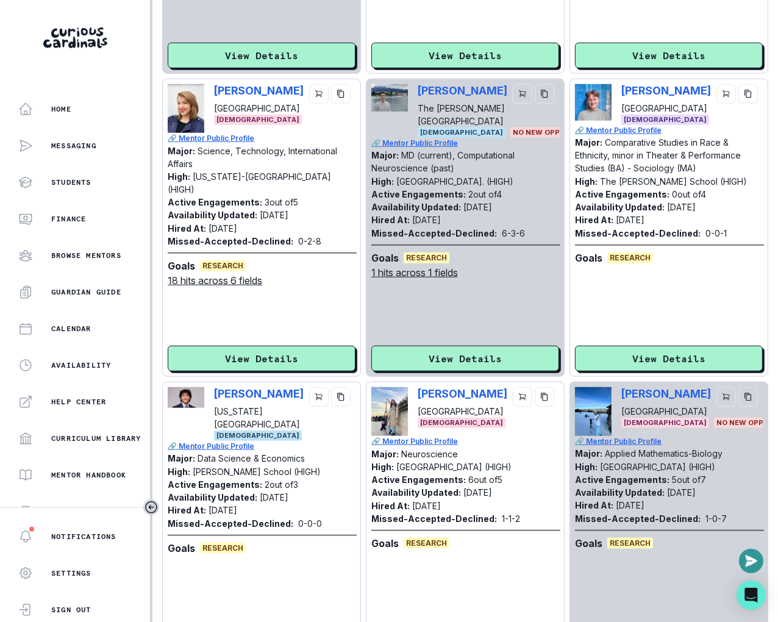
scroll to position [1022, 0]
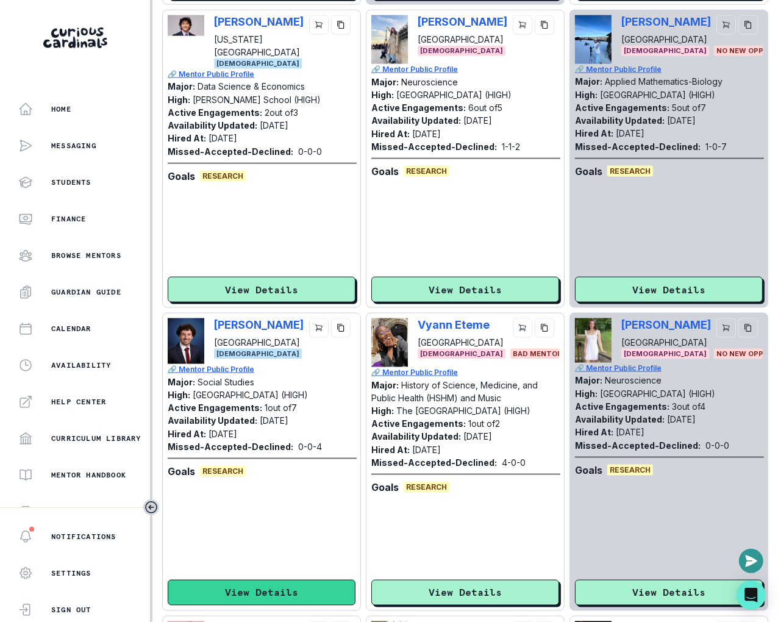
click at [257, 584] on button "View Details" at bounding box center [262, 593] width 188 height 26
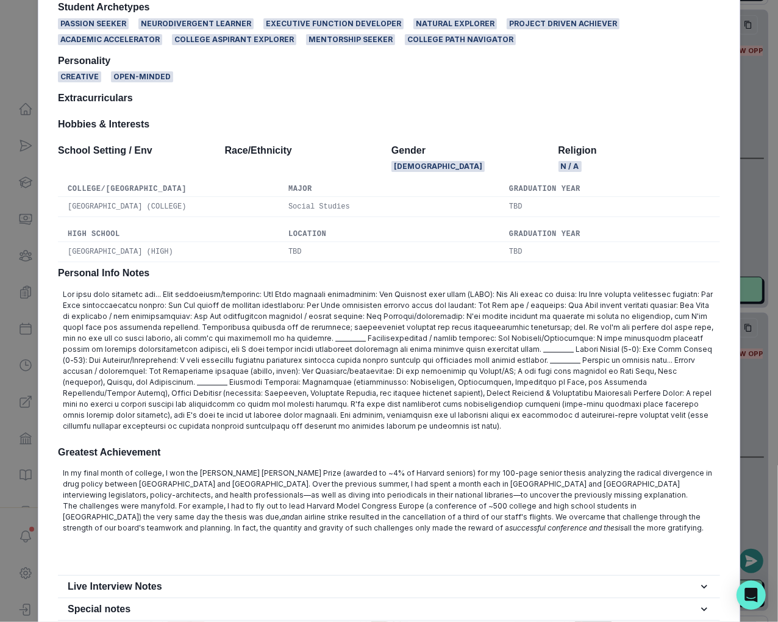
scroll to position [0, 0]
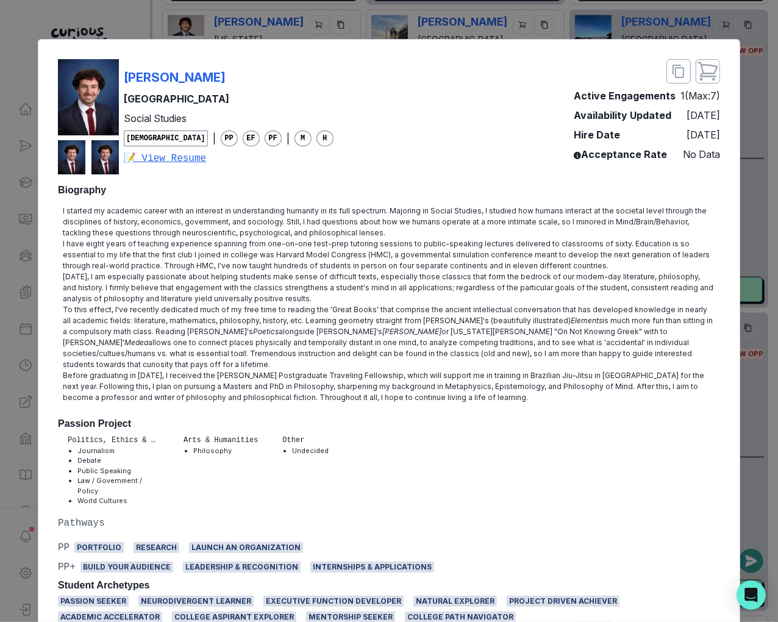
click at [19, 345] on div "[PERSON_NAME] Harvard University Social Studies [DEMOGRAPHIC_DATA] | PP EF PF |…" at bounding box center [389, 311] width 778 height 622
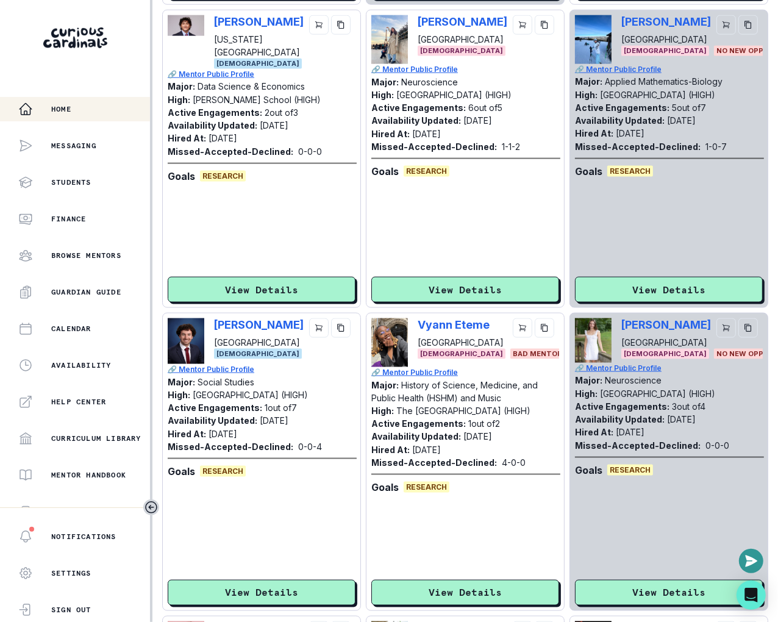
click at [100, 97] on button "Home" at bounding box center [75, 109] width 150 height 24
